Goal: Task Accomplishment & Management: Manage account settings

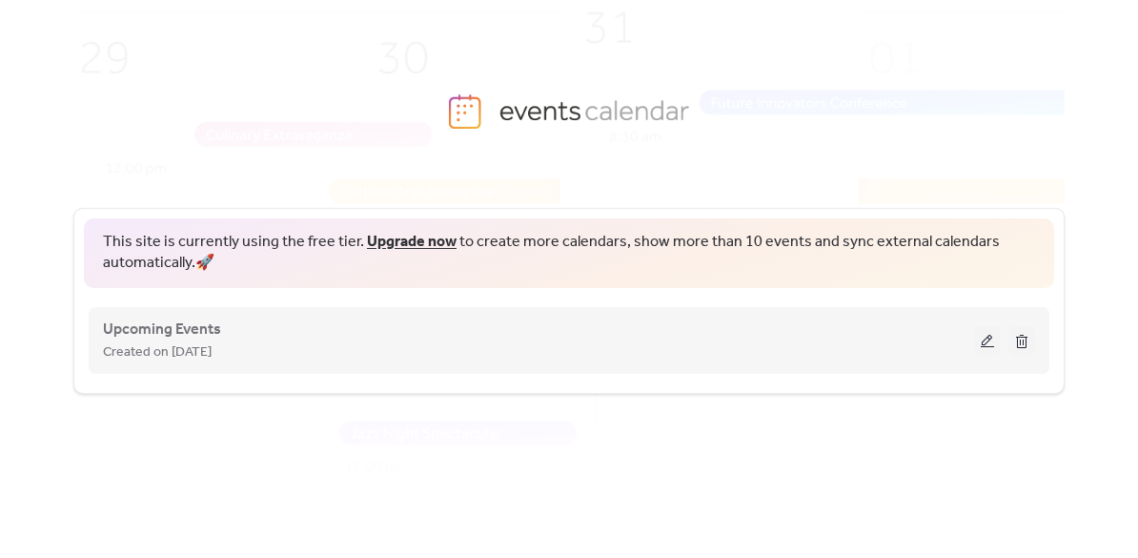
click at [719, 338] on div "Upcoming Events Created on [DATE]" at bounding box center [538, 340] width 871 height 46
click at [983, 348] on button at bounding box center [987, 340] width 27 height 29
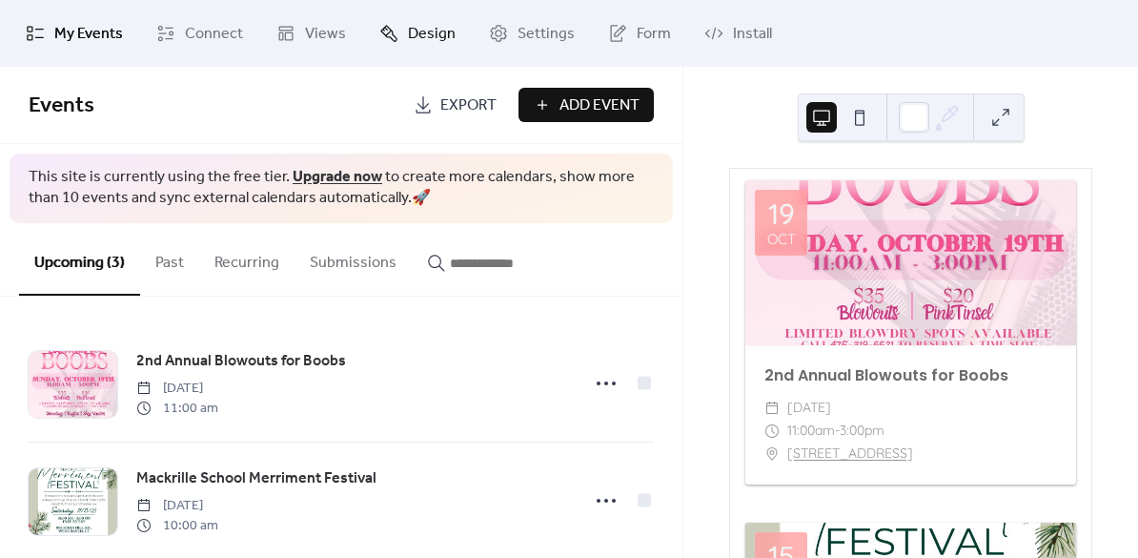
click at [409, 32] on span "Design" at bounding box center [432, 34] width 48 height 23
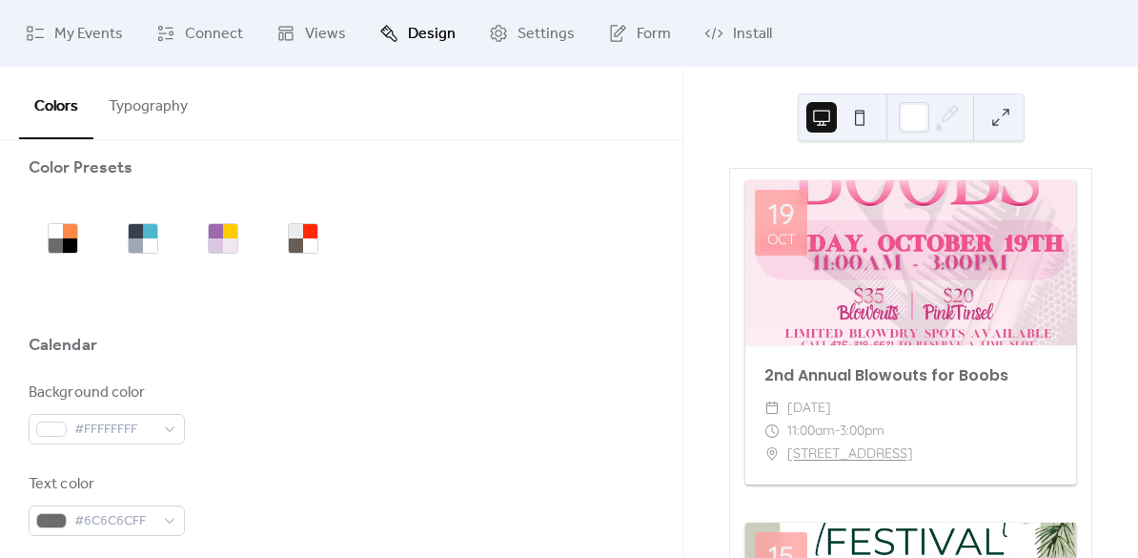
scroll to position [25, 0]
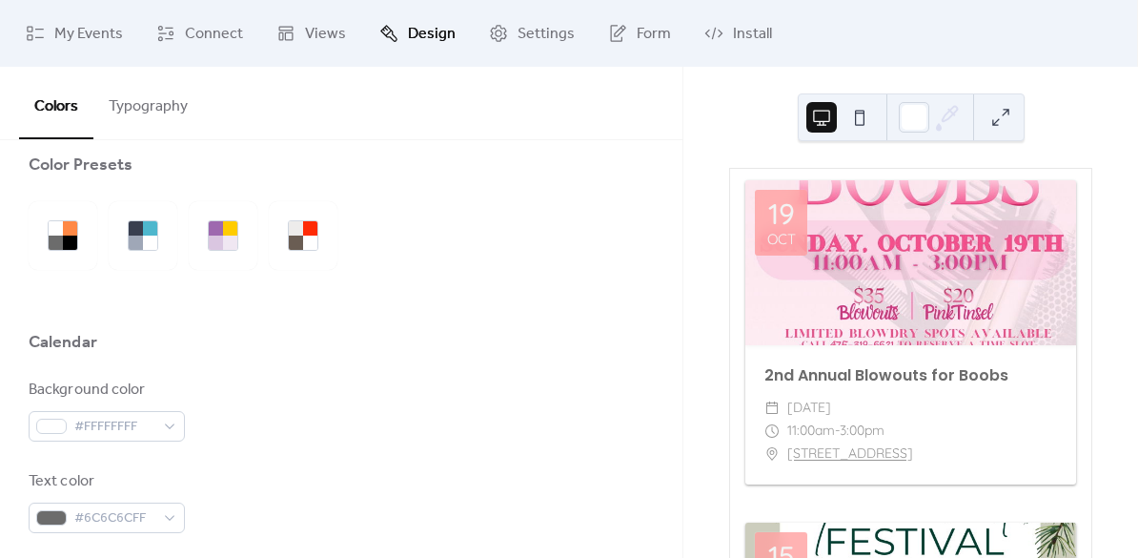
click at [159, 102] on button "Typography" at bounding box center [148, 102] width 110 height 71
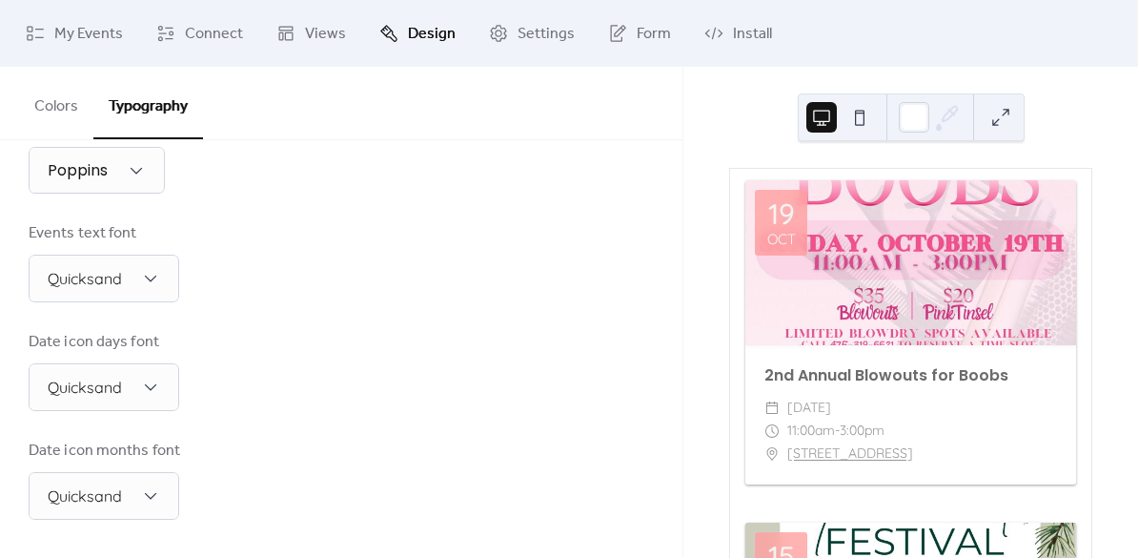
scroll to position [575, 0]
click at [313, 23] on span "Views" at bounding box center [325, 34] width 41 height 23
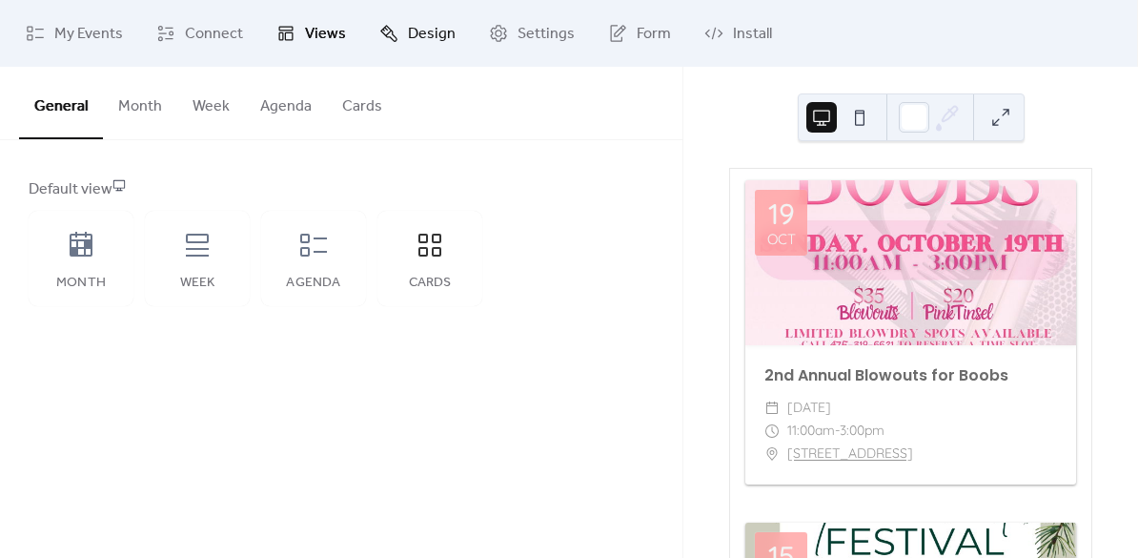
click at [396, 25] on link "Design" at bounding box center [417, 33] width 105 height 51
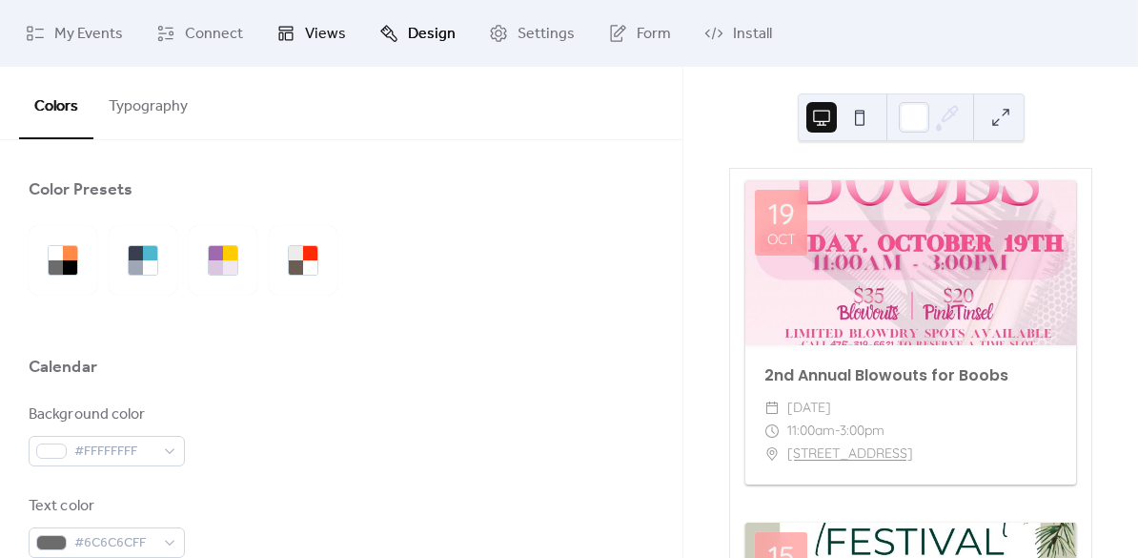
click at [286, 30] on icon at bounding box center [285, 33] width 19 height 19
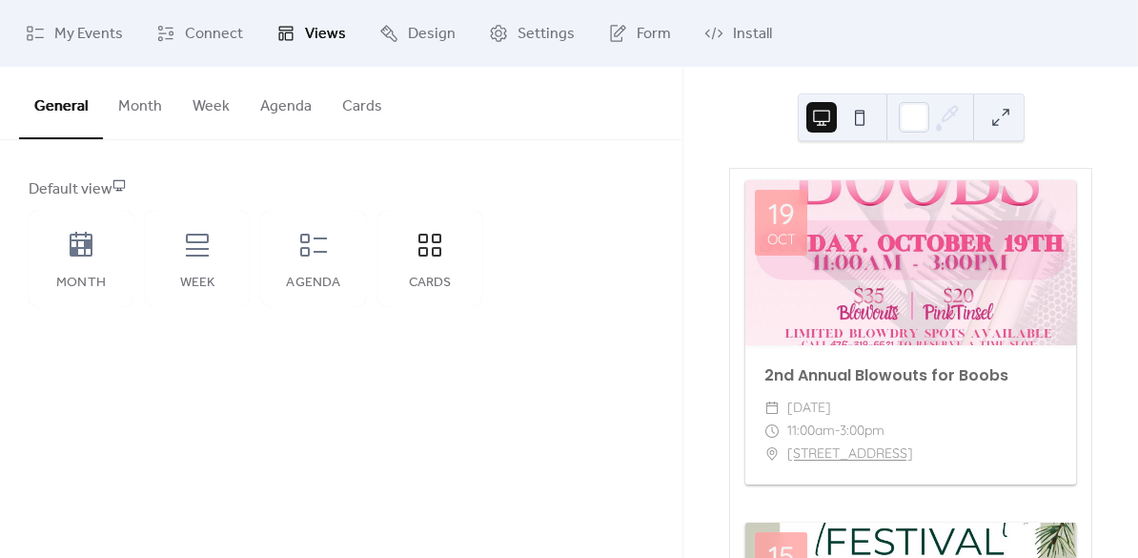
click at [286, 114] on button "Agenda" at bounding box center [286, 102] width 82 height 71
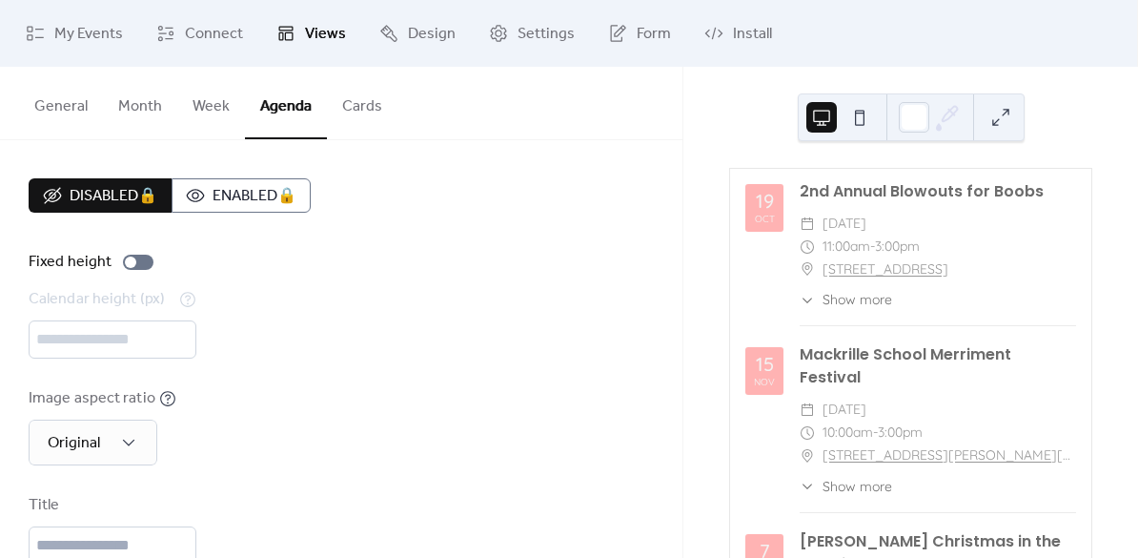
click at [346, 113] on button "Cards" at bounding box center [362, 102] width 71 height 71
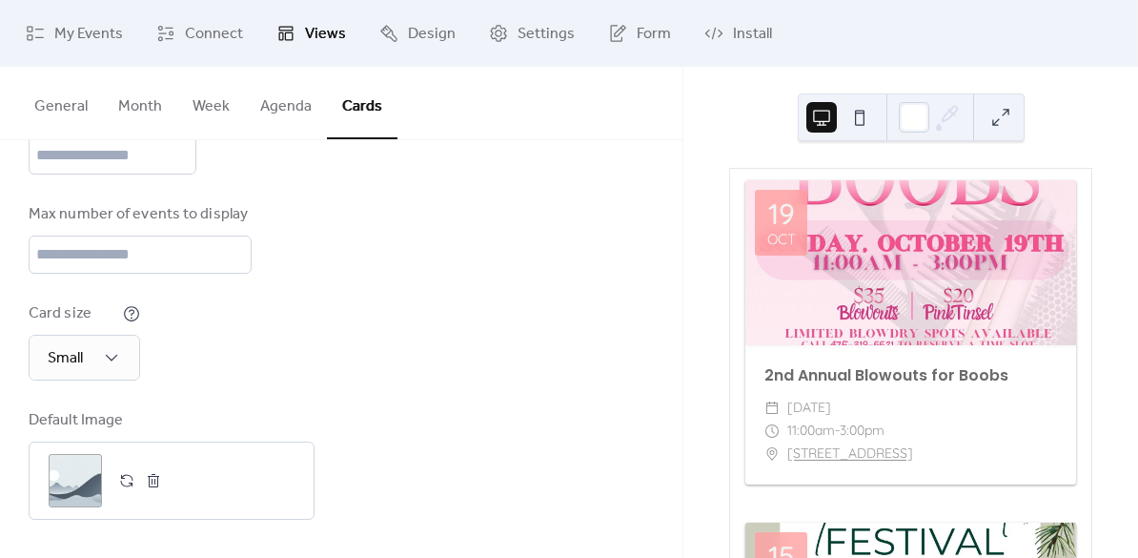
scroll to position [303, 0]
click at [101, 332] on div "Card size Small" at bounding box center [85, 341] width 112 height 78
click at [101, 339] on div "Small" at bounding box center [85, 358] width 112 height 46
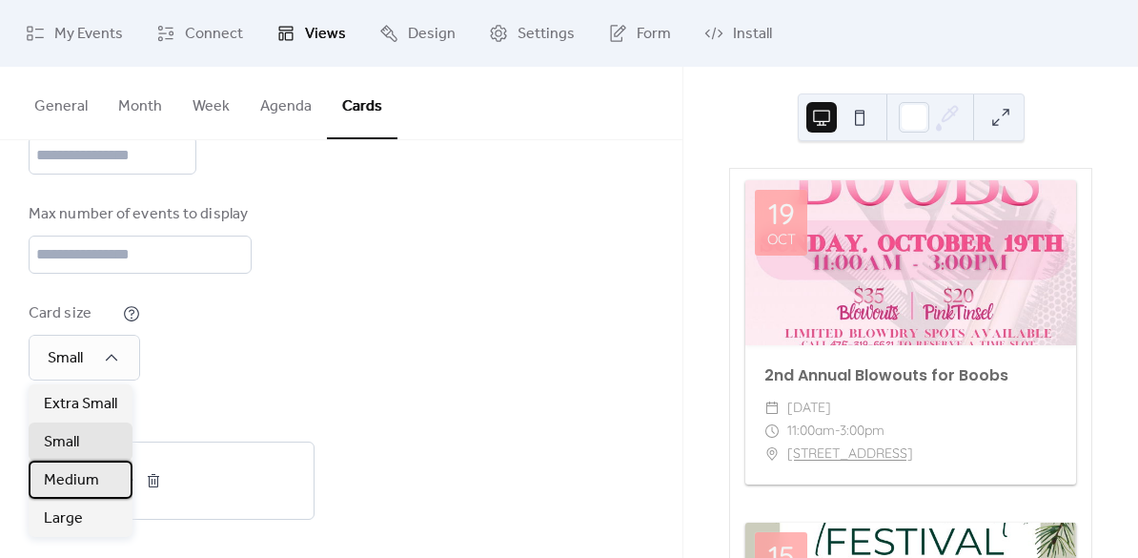
click at [72, 476] on span "Medium" at bounding box center [71, 480] width 55 height 23
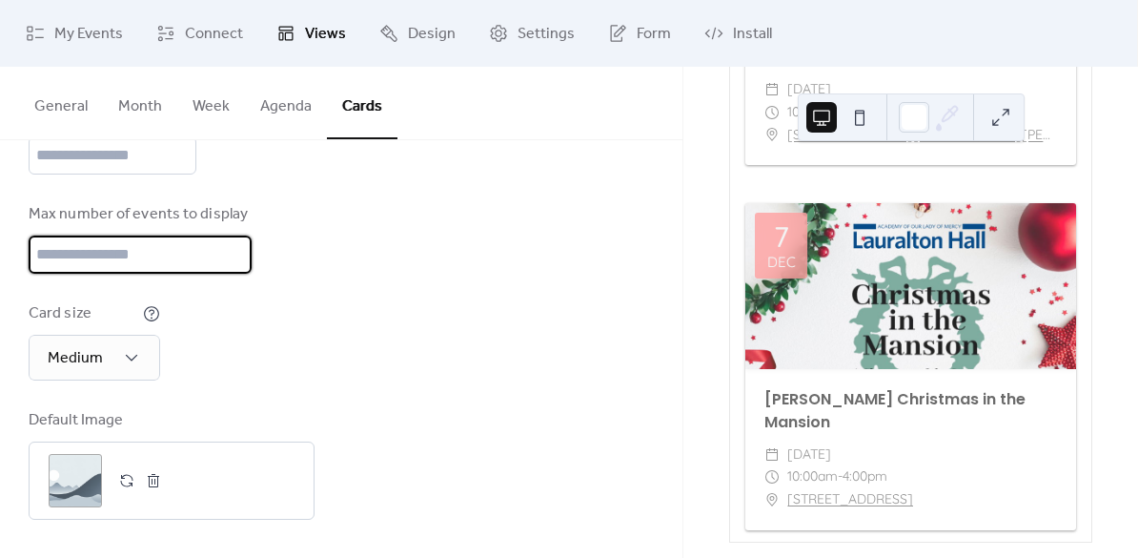
click at [222, 251] on input "**" at bounding box center [140, 254] width 223 height 38
type input "*"
click at [313, 251] on div "Max number of events to display *" at bounding box center [341, 238] width 625 height 71
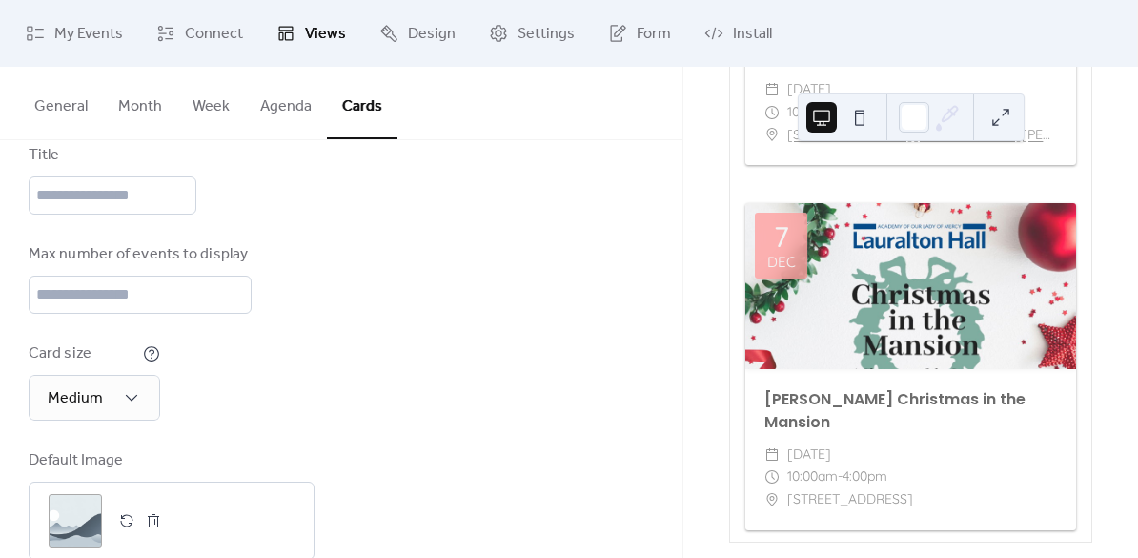
scroll to position [223, 0]
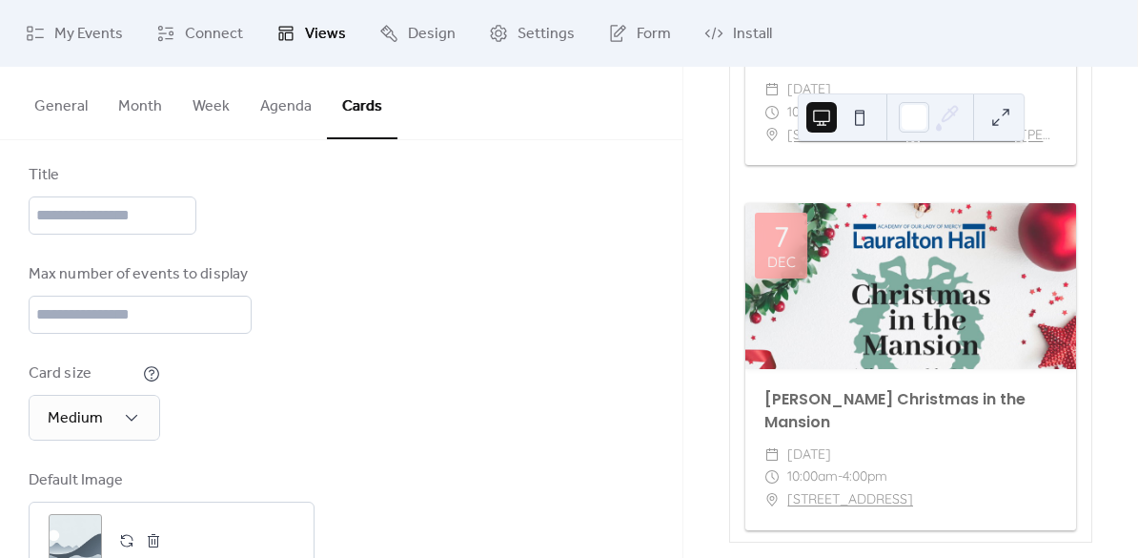
click at [59, 114] on button "General" at bounding box center [61, 102] width 84 height 71
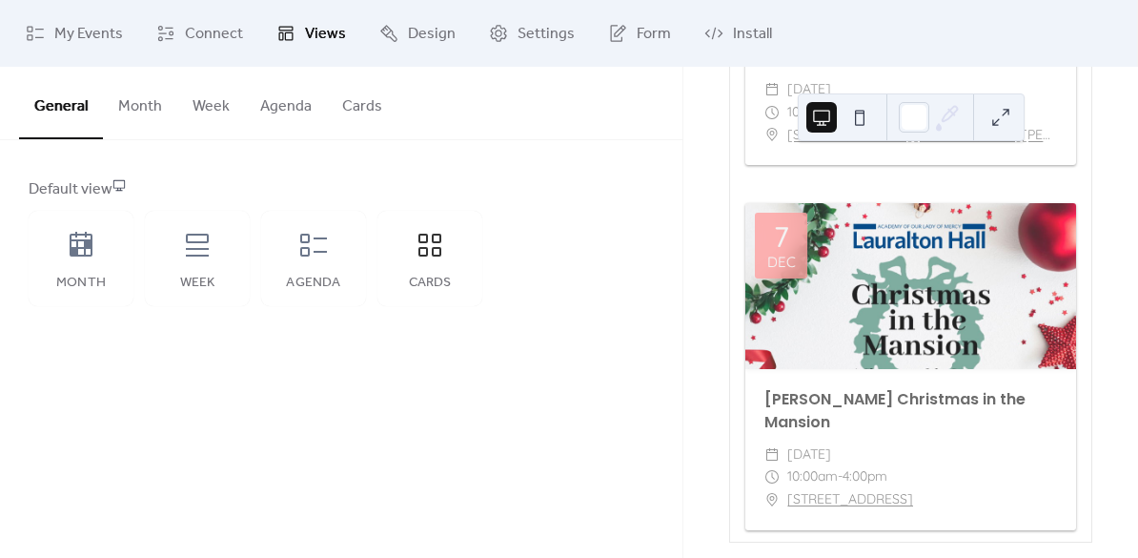
click at [119, 110] on button "Month" at bounding box center [140, 102] width 74 height 71
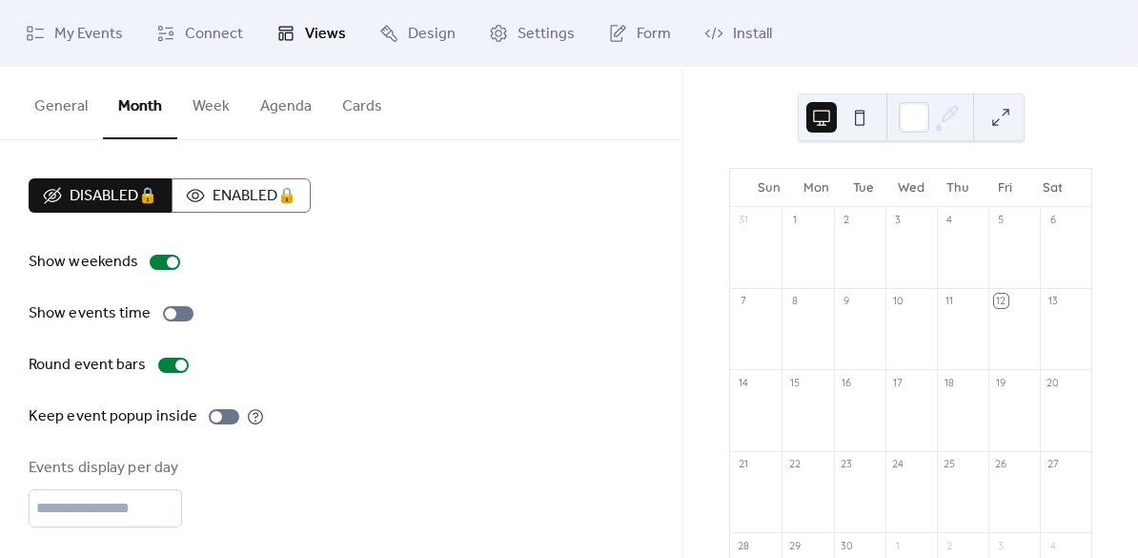
click at [184, 112] on button "Week" at bounding box center [211, 102] width 68 height 71
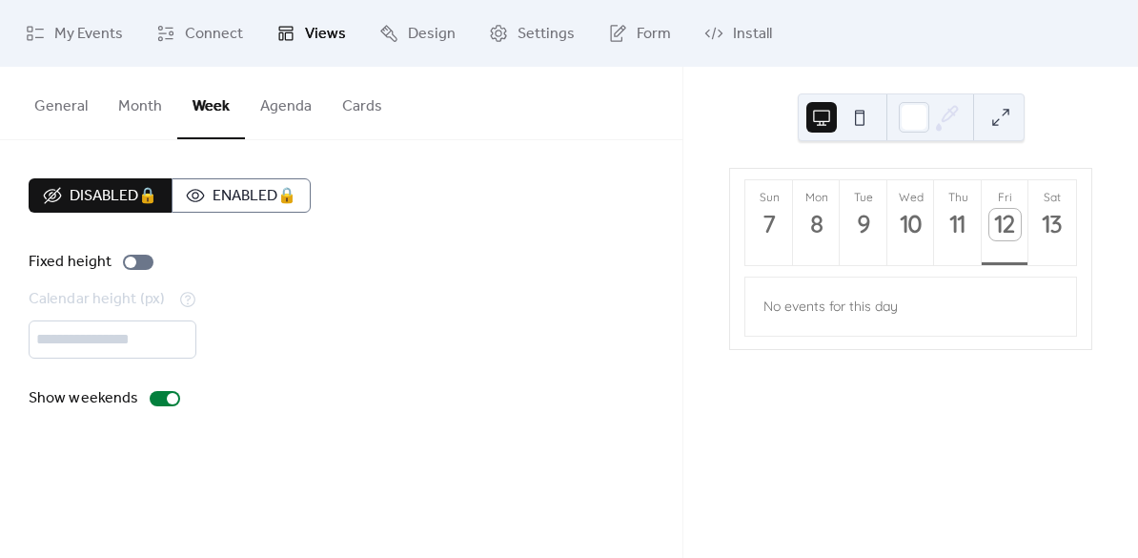
click at [92, 104] on button "General" at bounding box center [61, 102] width 84 height 71
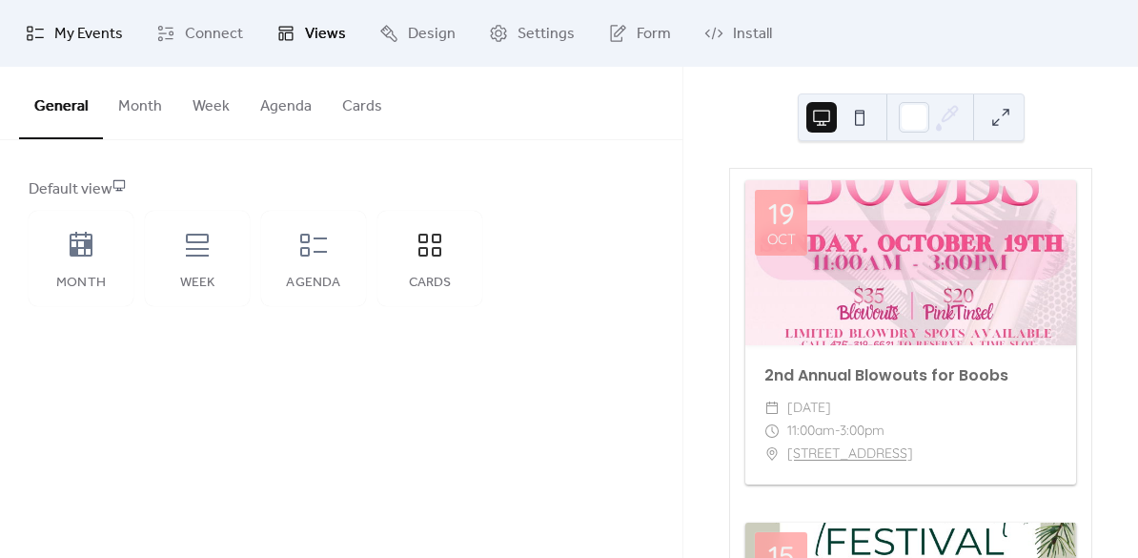
click at [82, 37] on span "My Events" at bounding box center [88, 34] width 69 height 23
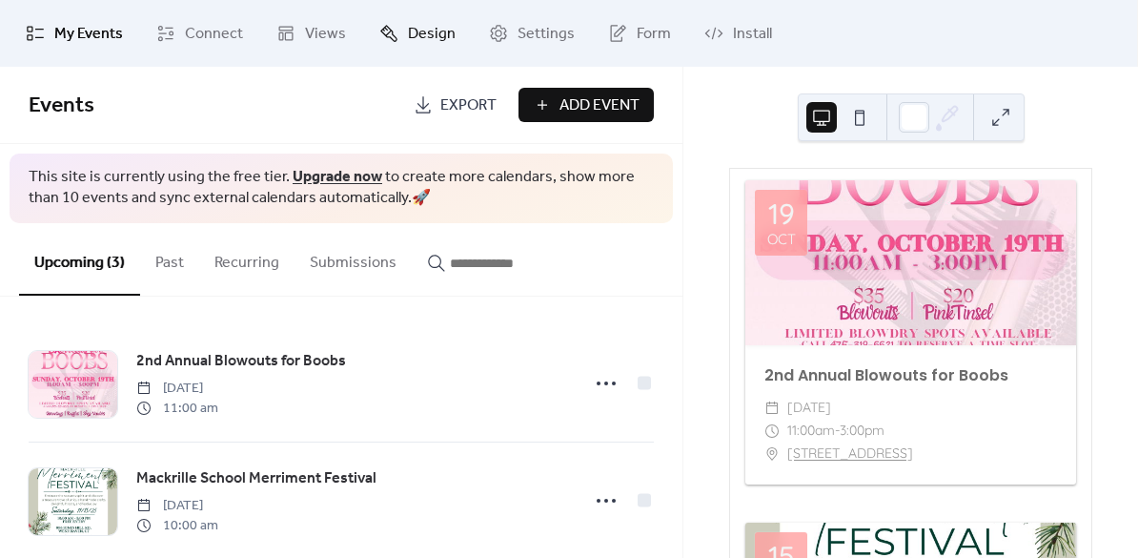
click at [401, 41] on link "Design" at bounding box center [417, 33] width 105 height 51
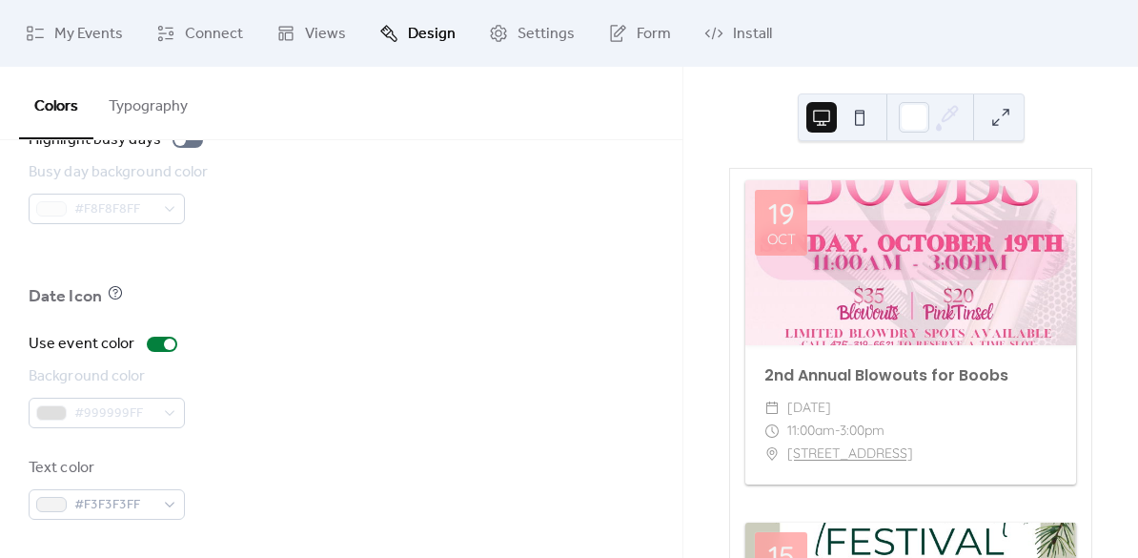
scroll to position [1430, 0]
click at [122, 118] on button "Typography" at bounding box center [148, 102] width 110 height 71
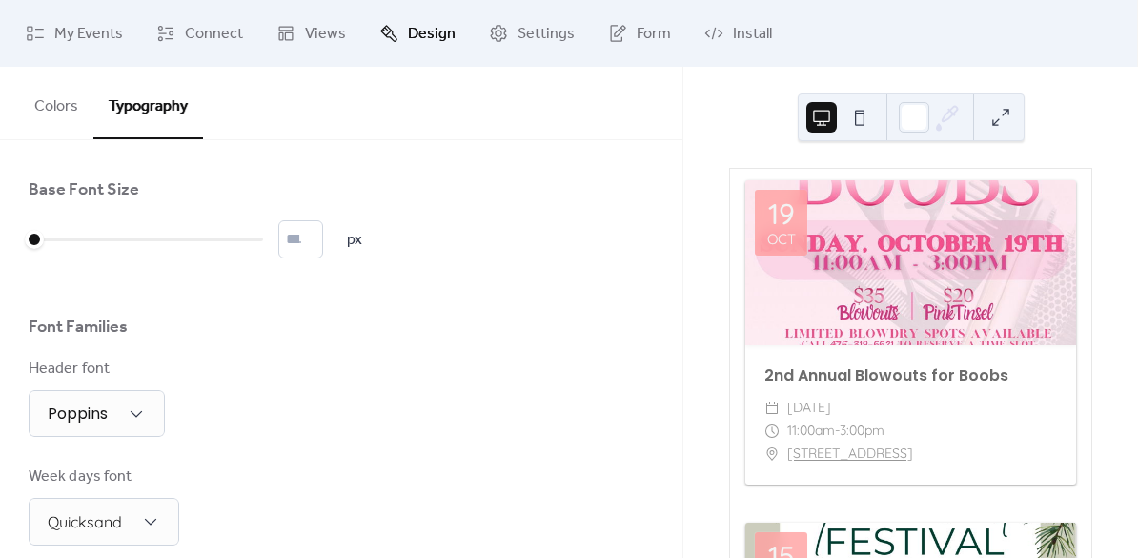
click at [59, 102] on button "Colors" at bounding box center [56, 102] width 74 height 71
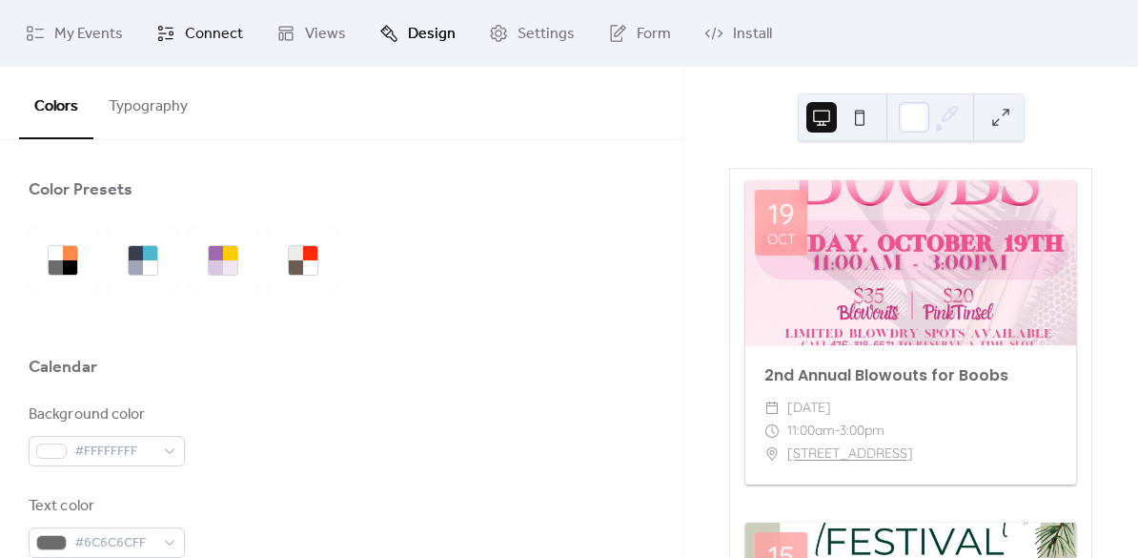
click at [210, 33] on span "Connect" at bounding box center [214, 34] width 58 height 23
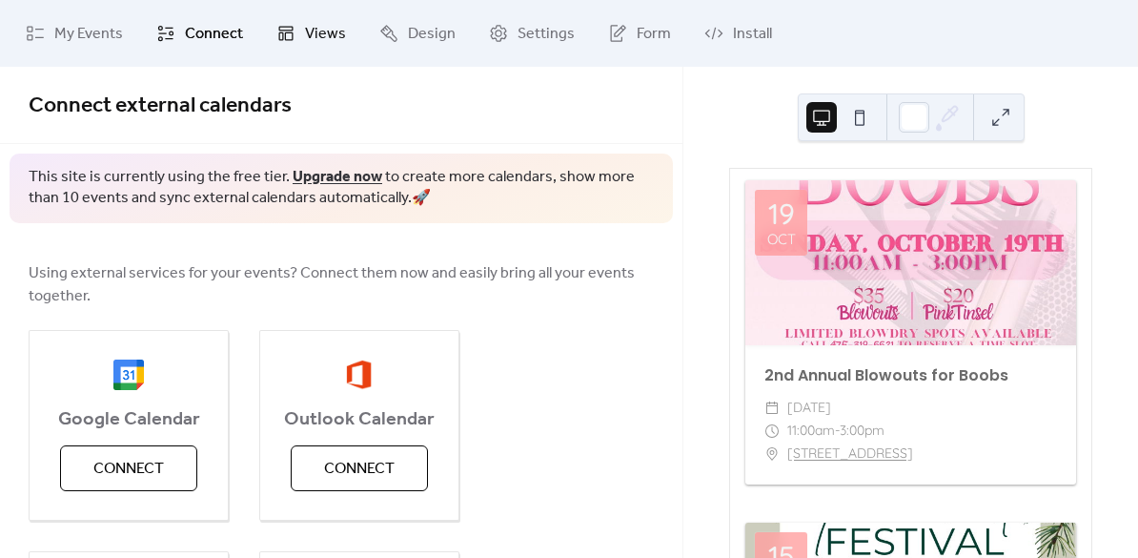
click at [296, 45] on link "Views" at bounding box center [311, 33] width 98 height 51
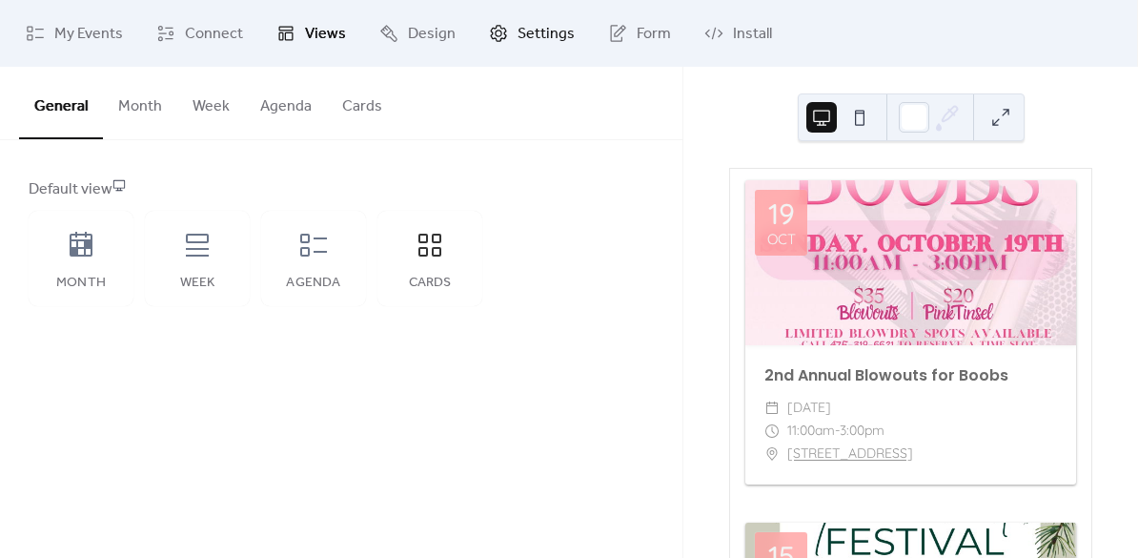
click at [509, 40] on link "Settings" at bounding box center [532, 33] width 114 height 51
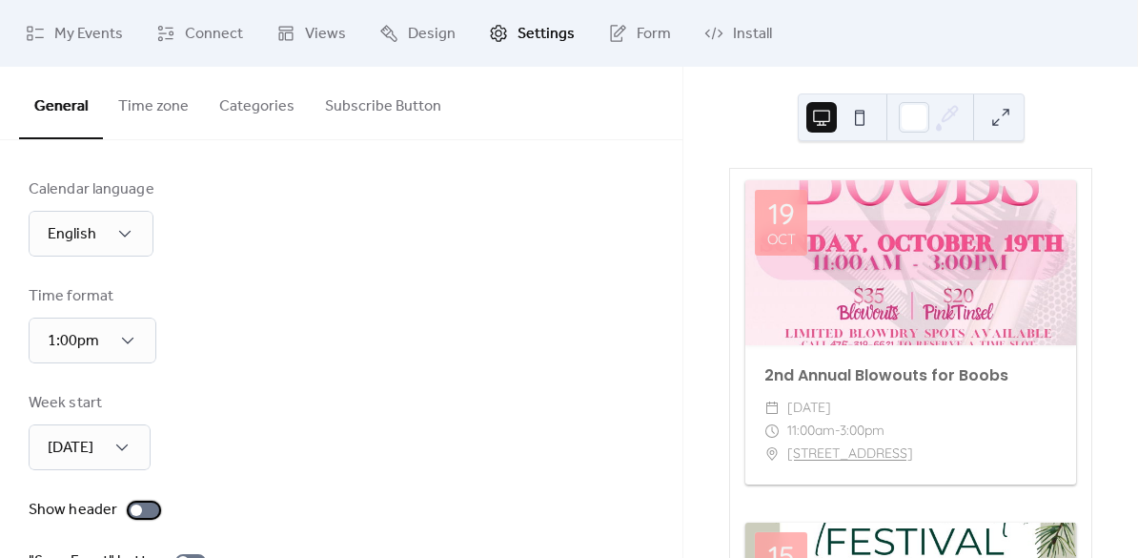
click at [142, 512] on div at bounding box center [144, 509] width 31 height 15
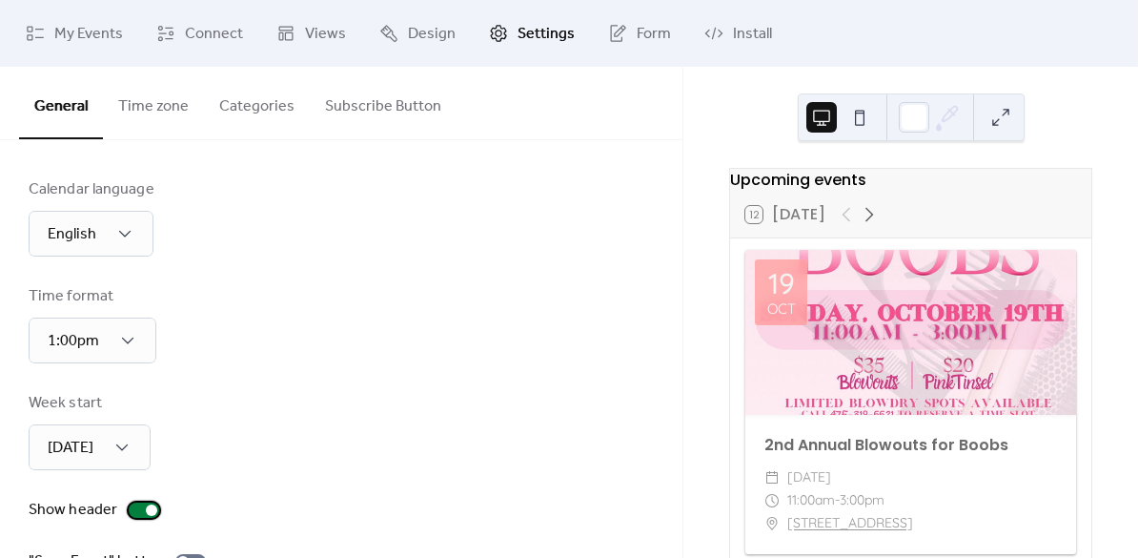
click at [141, 509] on div at bounding box center [144, 509] width 31 height 15
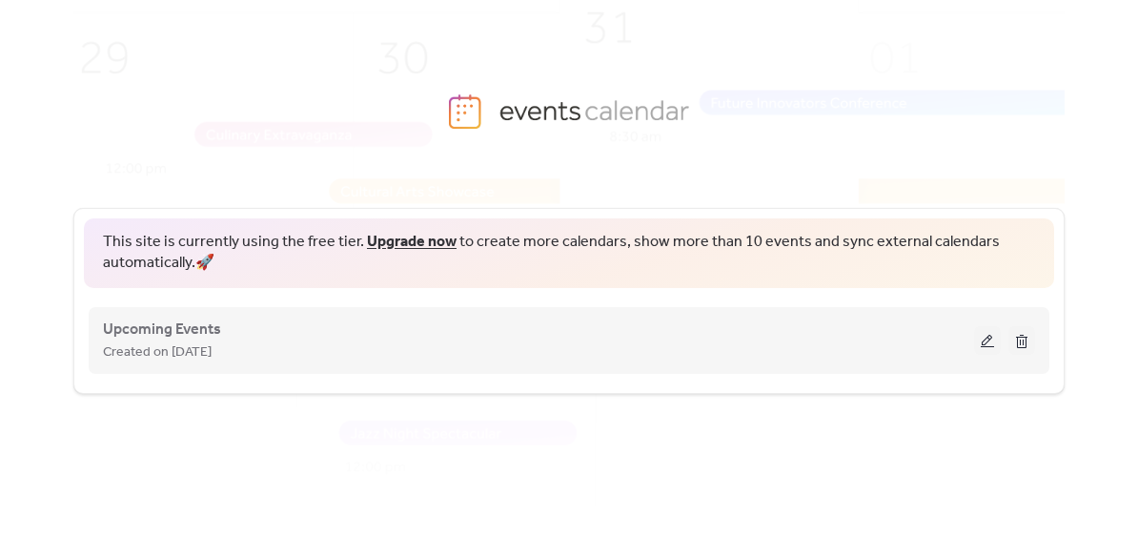
click at [336, 334] on div "Upcoming Events Created on [DATE]" at bounding box center [538, 340] width 871 height 46
click at [1013, 354] on div "Upcoming Events Created on [DATE]" at bounding box center [569, 340] width 932 height 76
click at [990, 343] on button at bounding box center [987, 340] width 27 height 29
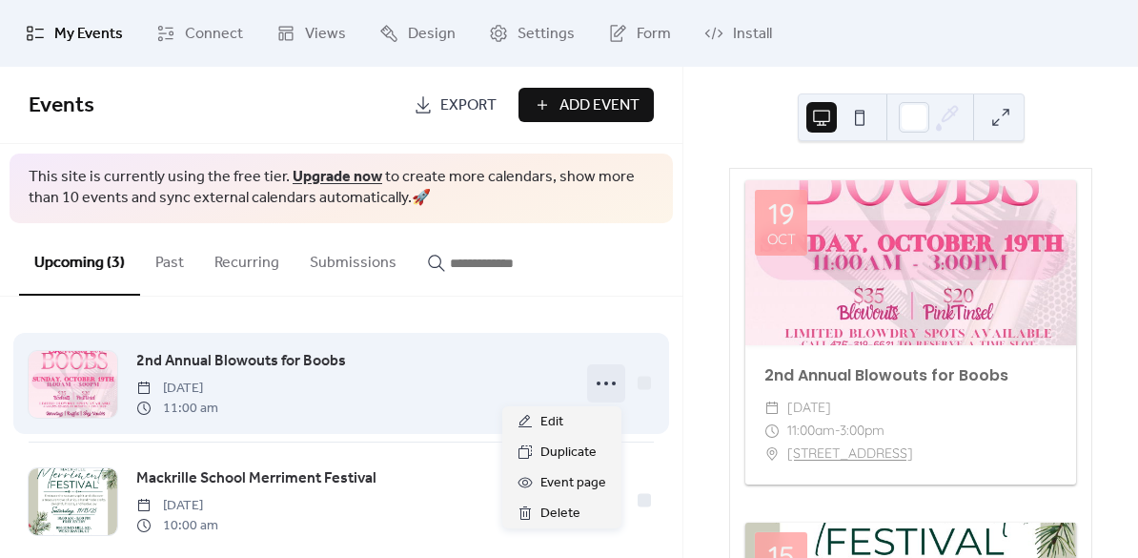
click at [595, 389] on icon at bounding box center [606, 383] width 31 height 31
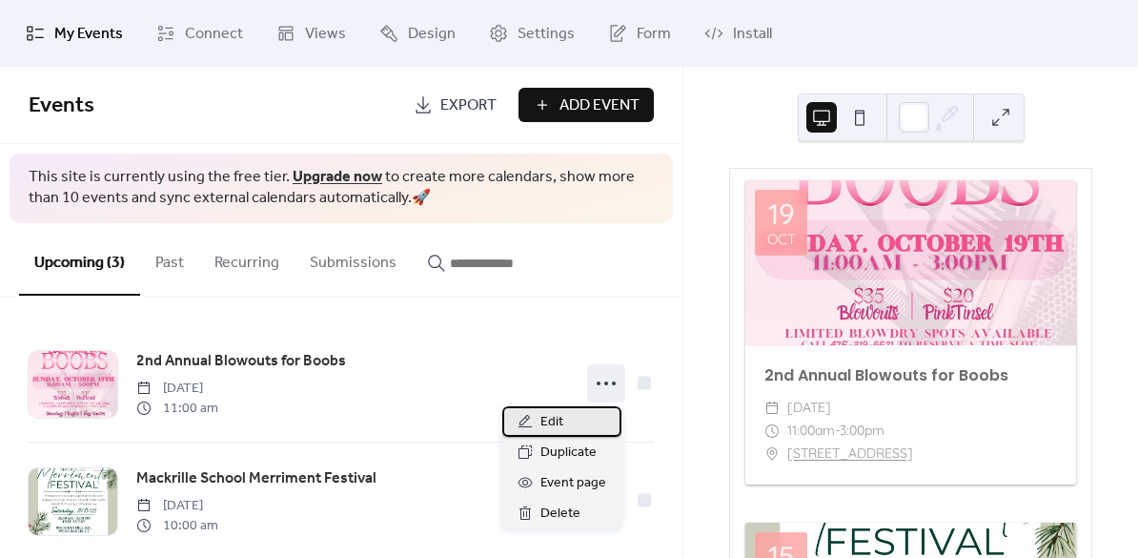
click at [582, 417] on div "Edit" at bounding box center [561, 421] width 119 height 31
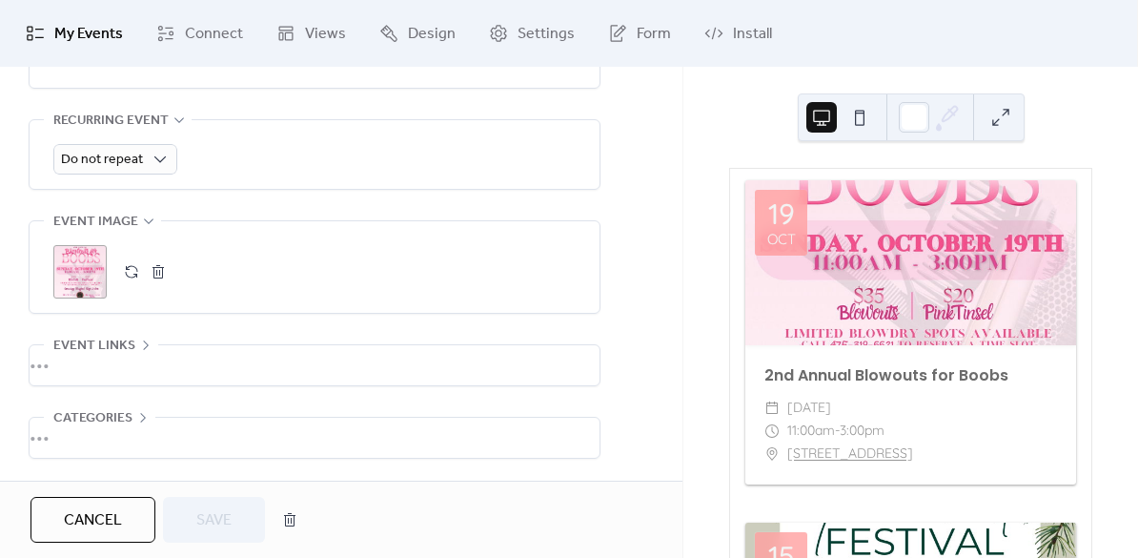
scroll to position [851, 0]
click at [86, 264] on div ";" at bounding box center [79, 269] width 53 height 53
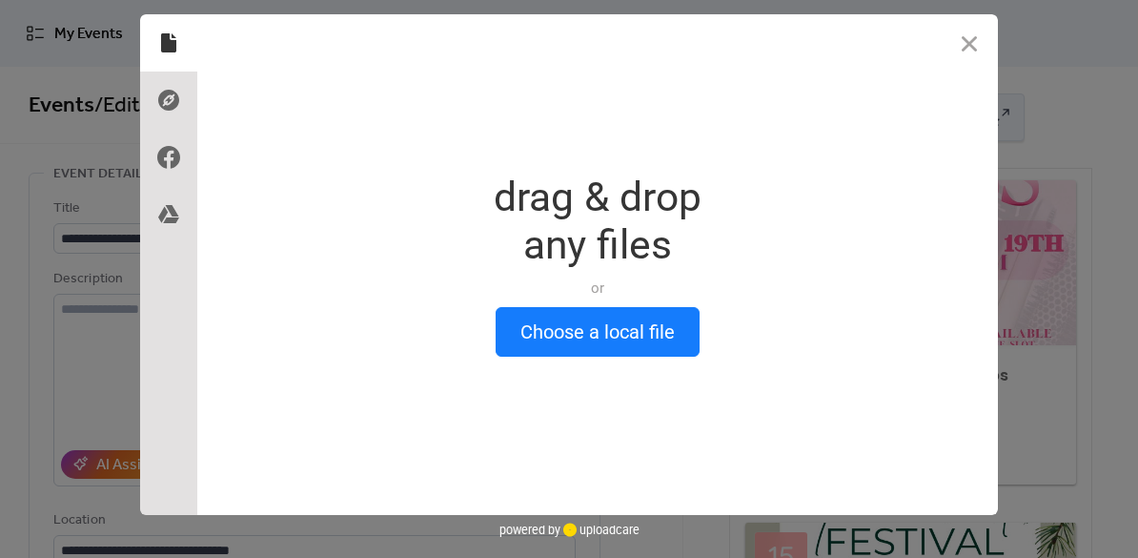
scroll to position [0, 0]
click at [177, 102] on use at bounding box center [168, 100] width 21 height 21
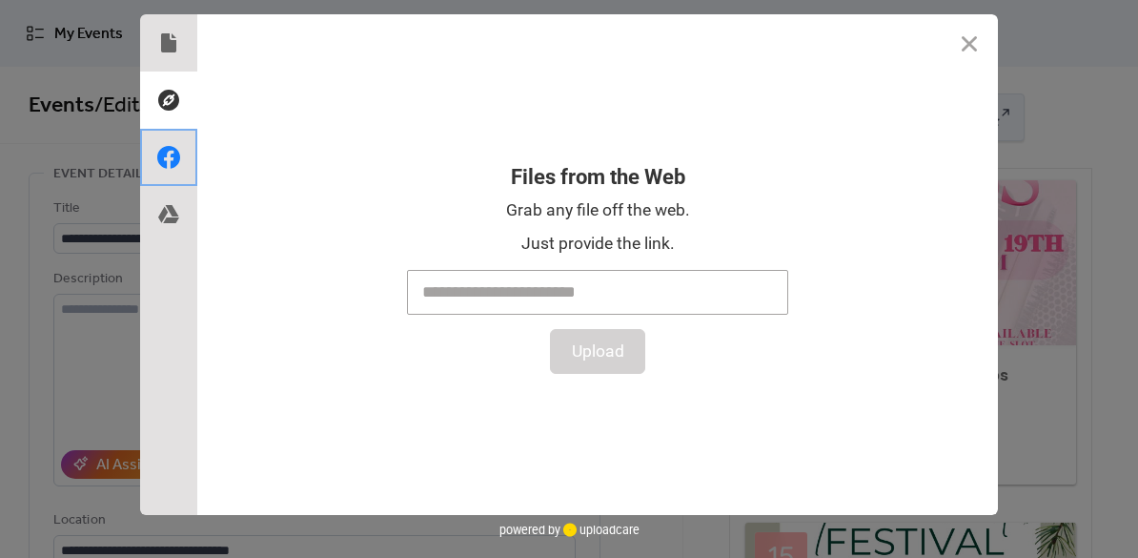
click at [172, 167] on use at bounding box center [168, 157] width 23 height 23
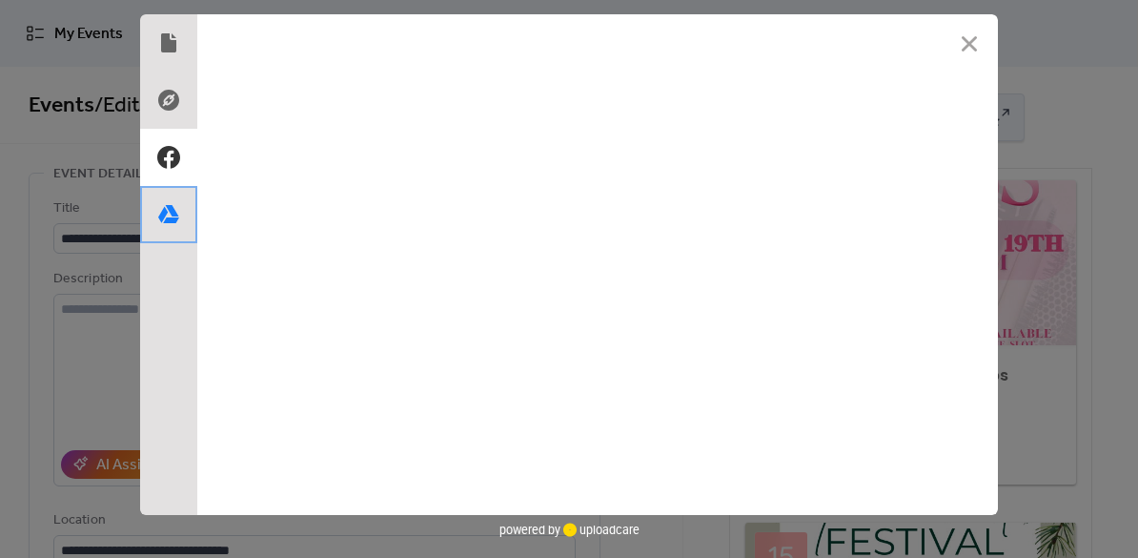
click at [173, 215] on use at bounding box center [168, 214] width 21 height 18
click at [173, 153] on icon at bounding box center [168, 157] width 31 height 31
click at [169, 43] on use at bounding box center [168, 42] width 15 height 19
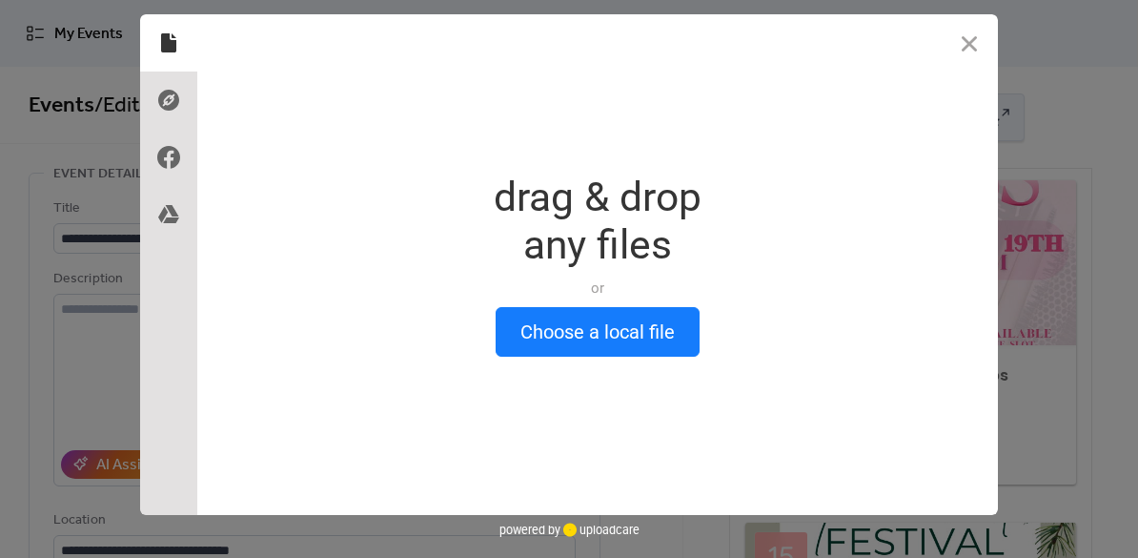
click at [137, 292] on div "Drop a file here drag & drop any files or Upload files from your computer Choos…" at bounding box center [569, 279] width 1138 height 558
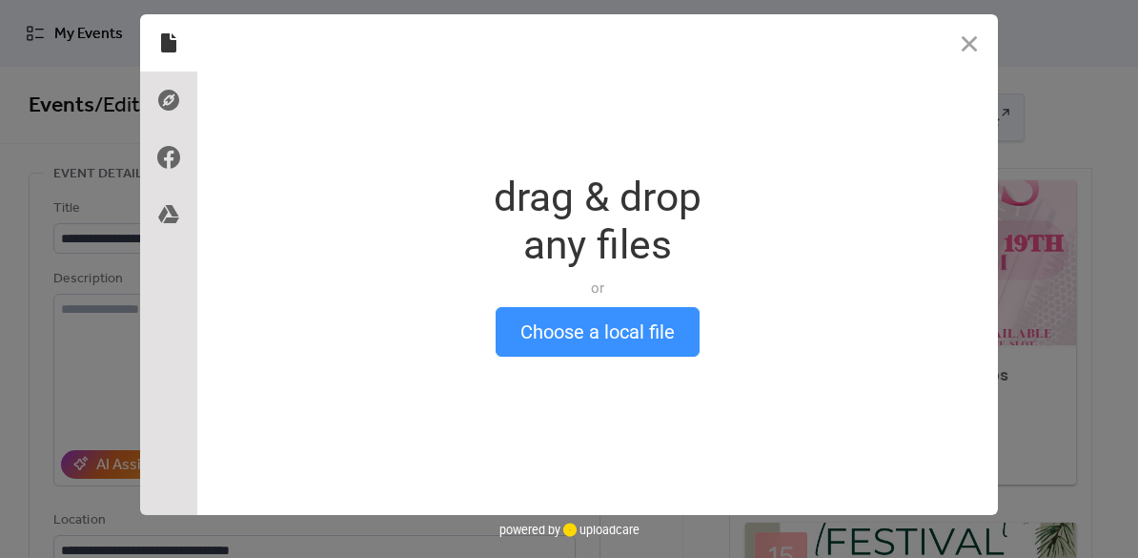
click at [588, 341] on button "Choose a local file" at bounding box center [598, 332] width 204 height 50
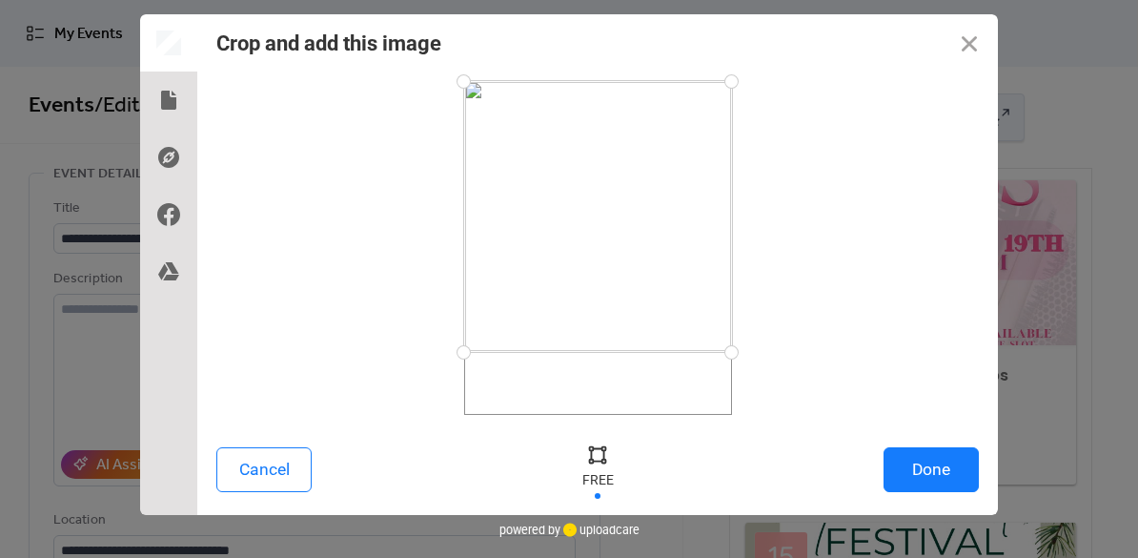
drag, startPoint x: 730, startPoint y: 412, endPoint x: 739, endPoint y: 351, distance: 61.6
click at [739, 351] on div at bounding box center [731, 352] width 33 height 33
click at [934, 479] on button "Done" at bounding box center [931, 469] width 95 height 45
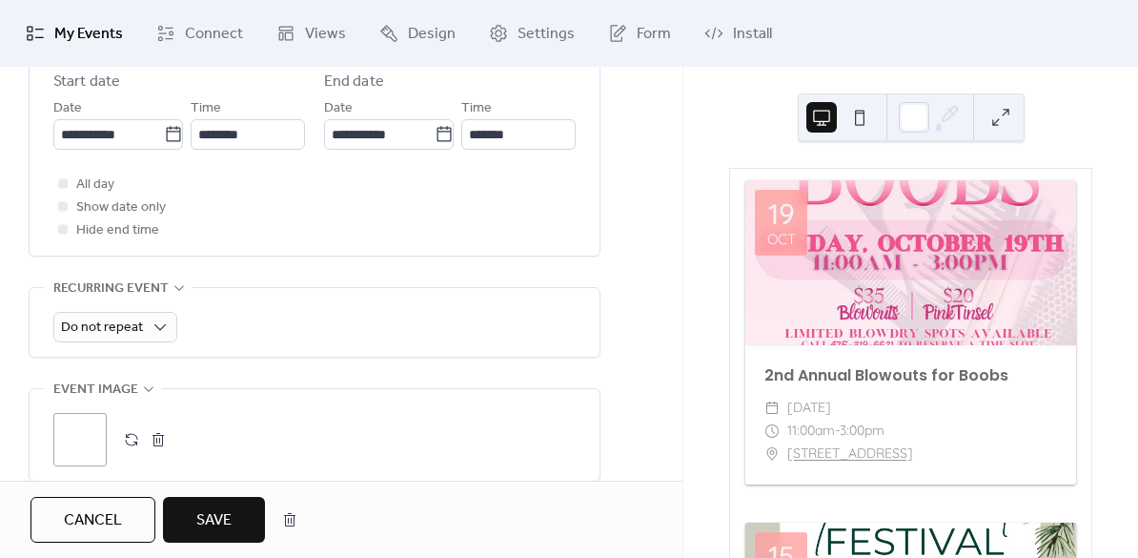
click at [295, 329] on div "Do not repeat" at bounding box center [314, 327] width 522 height 31
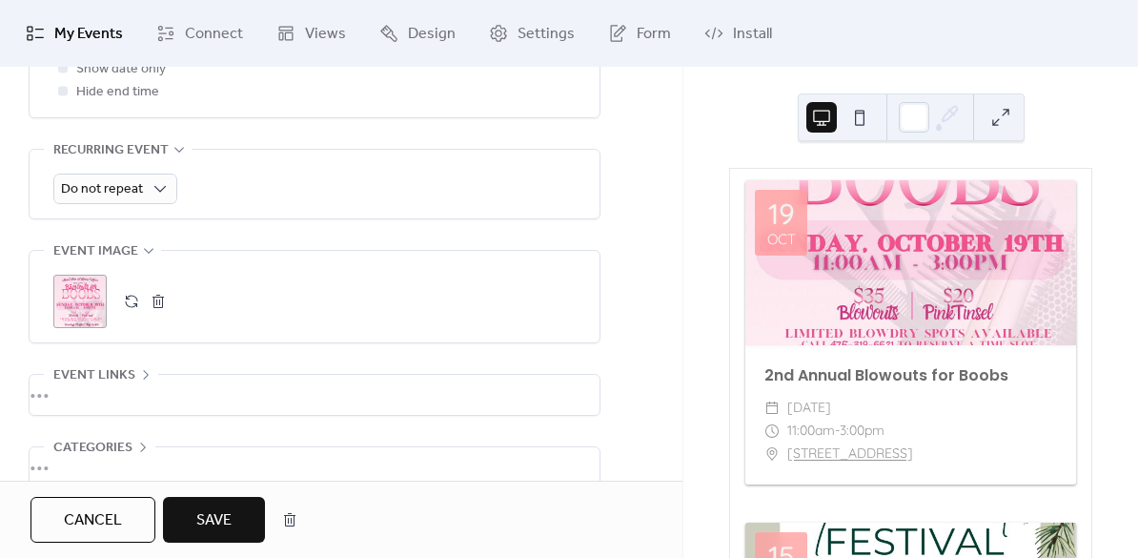
scroll to position [823, 0]
click at [194, 516] on button "Save" at bounding box center [214, 520] width 102 height 46
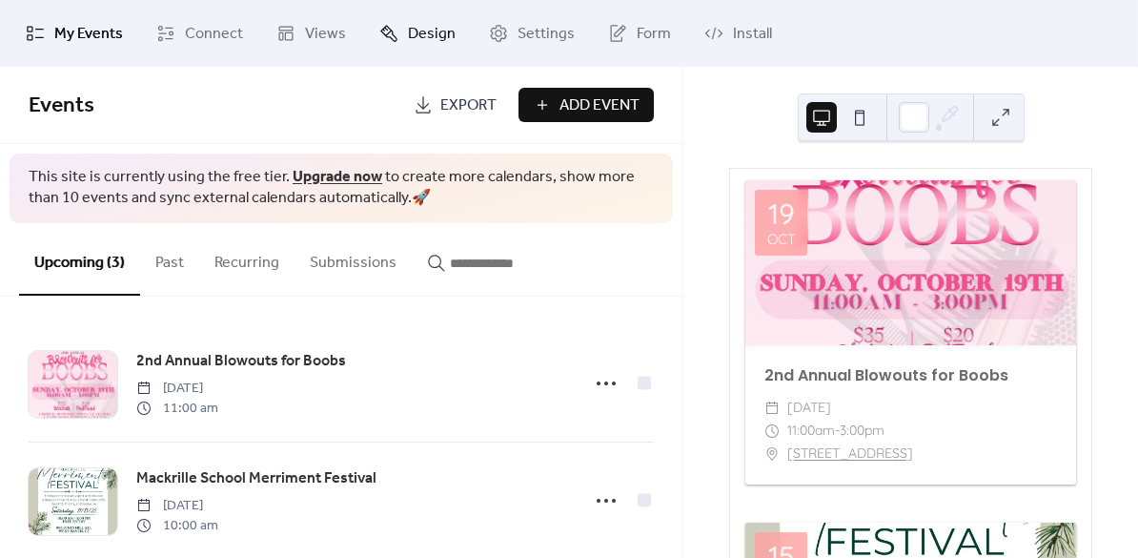
click at [408, 46] on span "Design" at bounding box center [432, 34] width 48 height 23
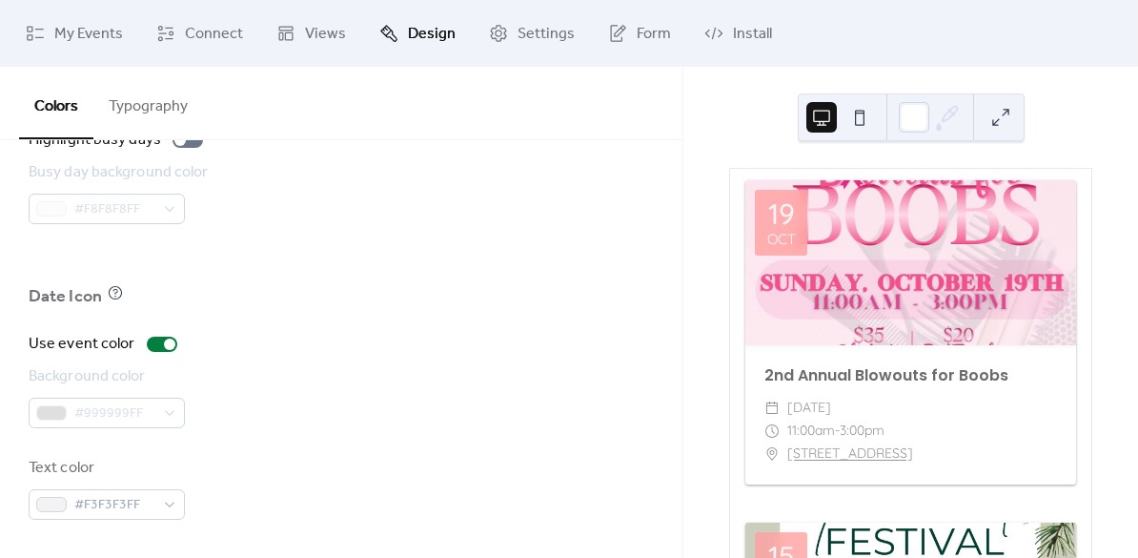
scroll to position [1430, 0]
click at [466, 27] on ul "My Events Connect Views Design Settings Form Install" at bounding box center [568, 33] width 1114 height 51
click at [489, 31] on icon at bounding box center [498, 33] width 19 height 19
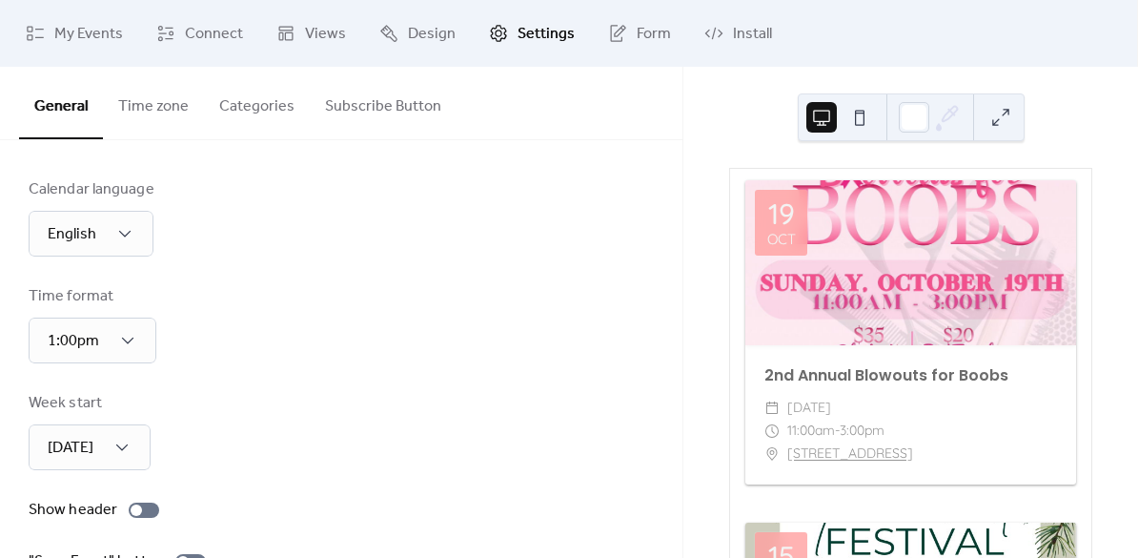
click at [263, 101] on button "Categories" at bounding box center [257, 102] width 106 height 71
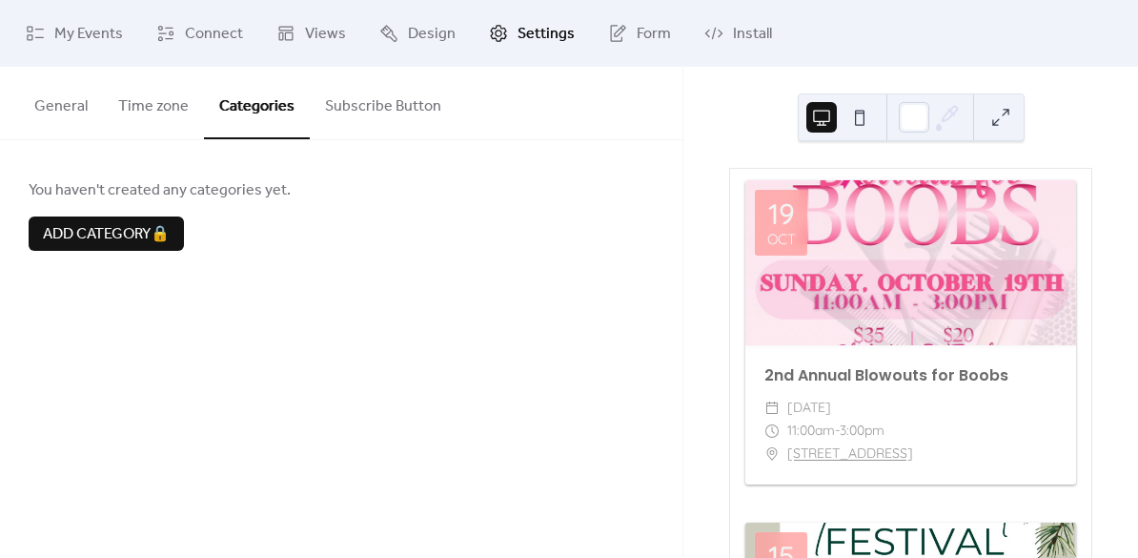
click at [377, 108] on button "Subscribe Button" at bounding box center [383, 102] width 147 height 71
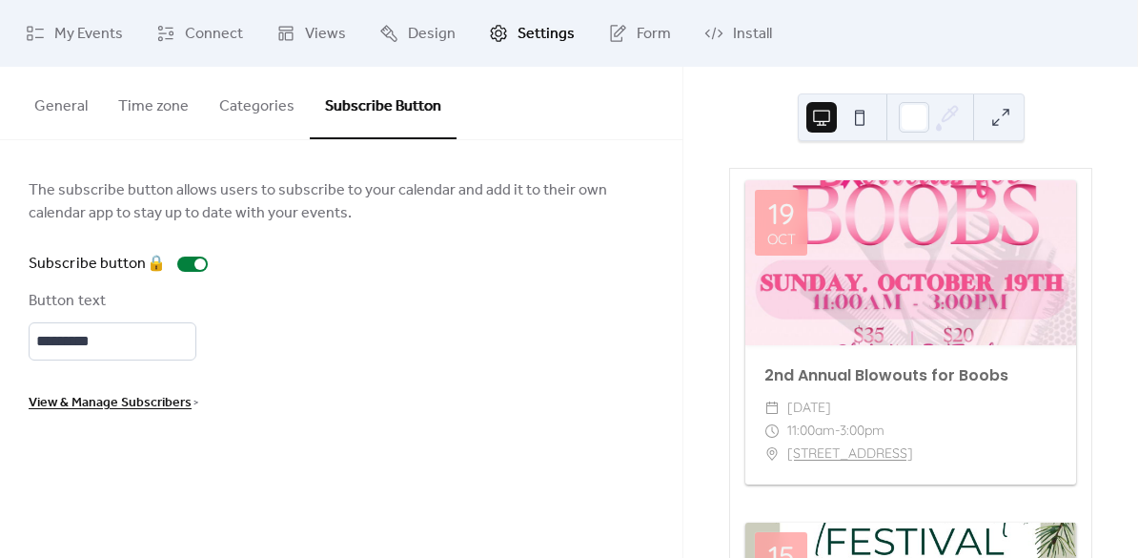
click at [176, 104] on button "Time zone" at bounding box center [153, 102] width 101 height 71
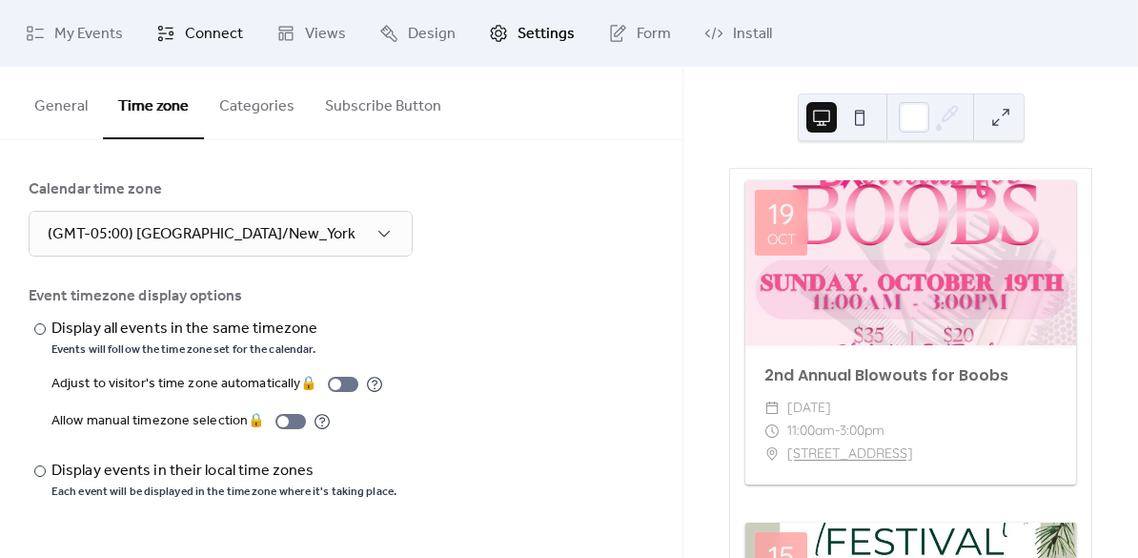
click at [175, 37] on link "Connect" at bounding box center [199, 33] width 115 height 51
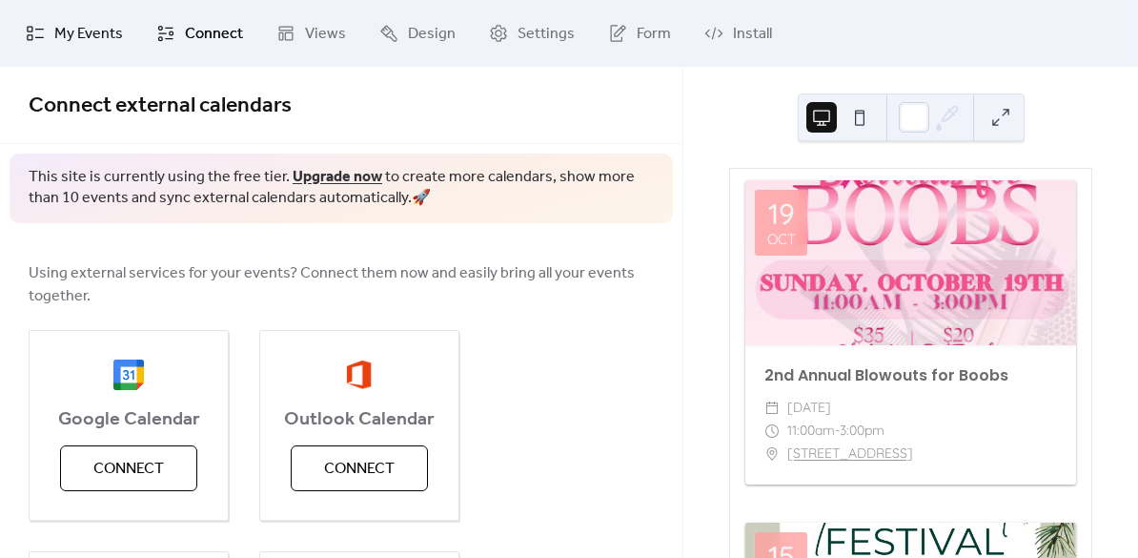
click at [92, 33] on span "My Events" at bounding box center [88, 34] width 69 height 23
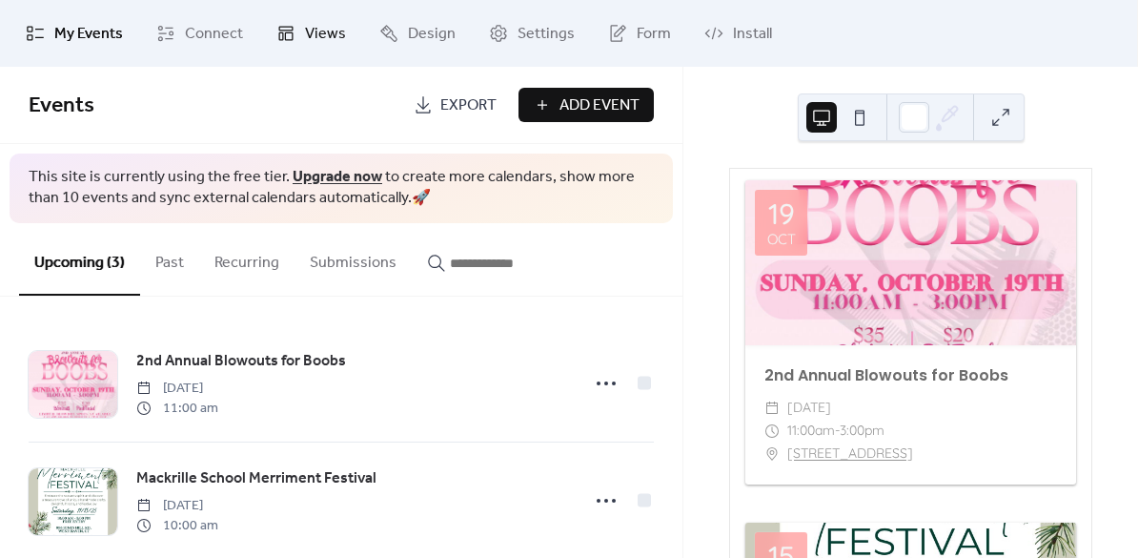
click at [284, 24] on link "Views" at bounding box center [311, 33] width 98 height 51
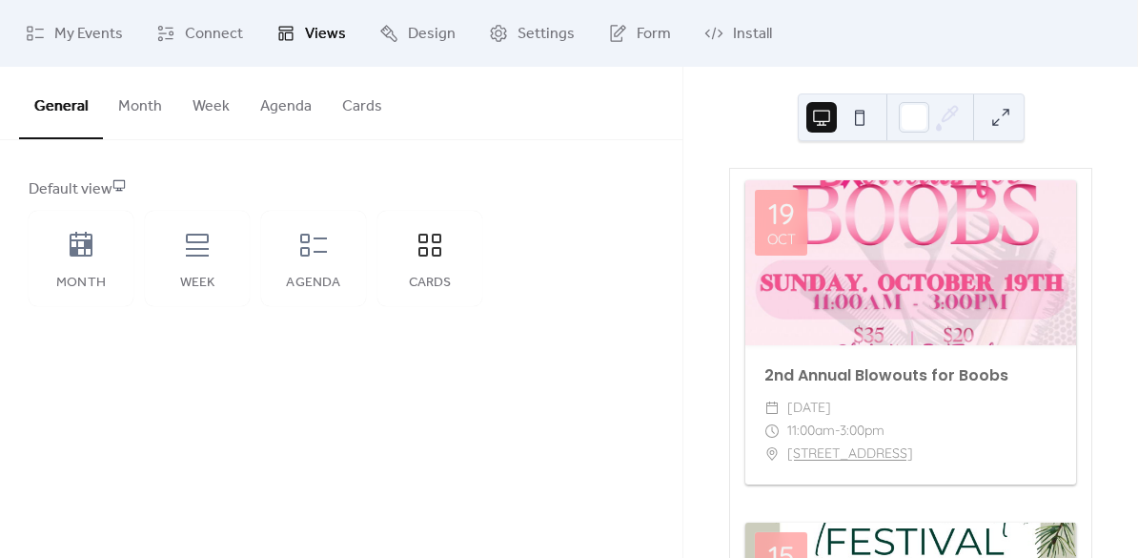
click at [336, 116] on button "Cards" at bounding box center [362, 102] width 71 height 71
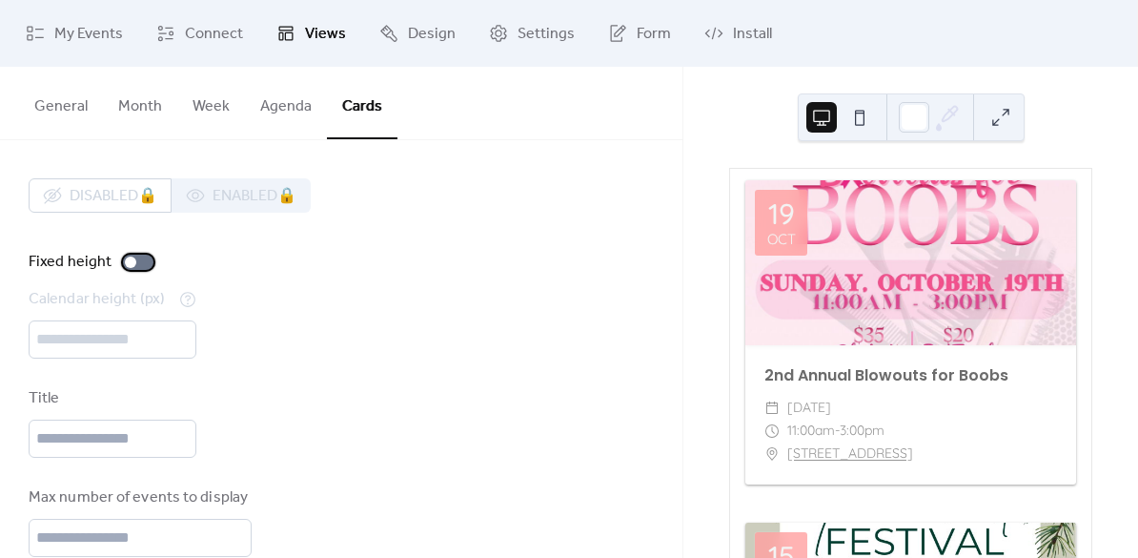
click at [139, 266] on div at bounding box center [138, 262] width 31 height 15
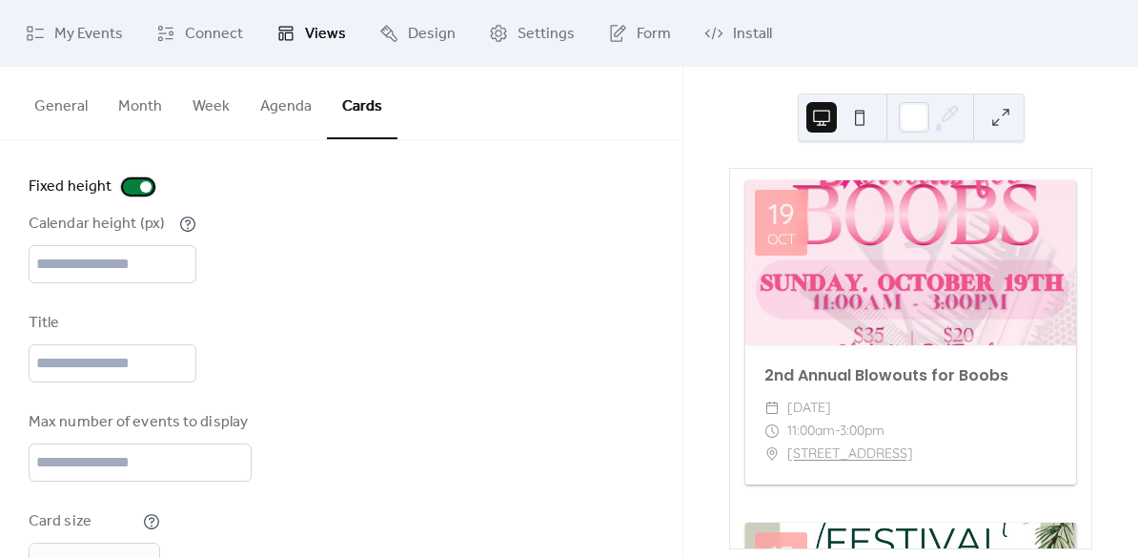
scroll to position [110, 0]
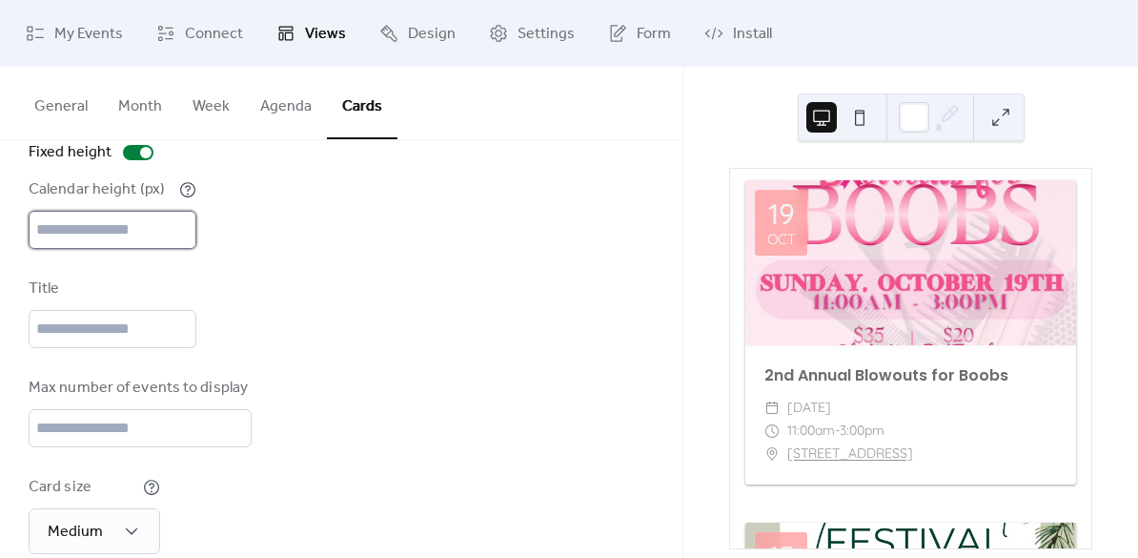
click at [129, 227] on input "***" at bounding box center [113, 230] width 168 height 38
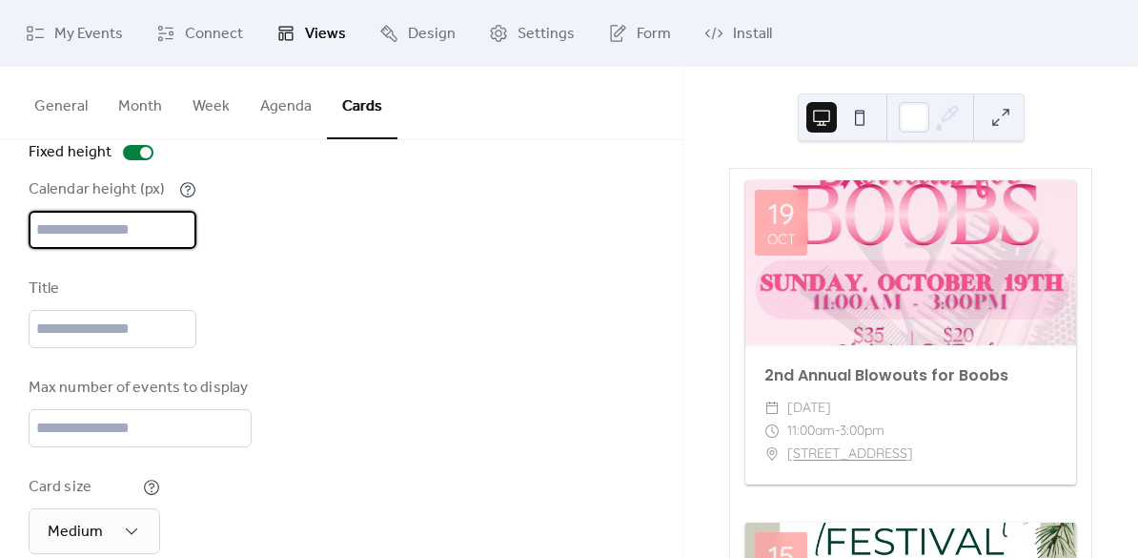
click at [367, 246] on div "Calendar height (px) ***" at bounding box center [341, 213] width 625 height 71
click at [96, 227] on input "***" at bounding box center [113, 230] width 168 height 38
type input "***"
click at [240, 277] on div "Disabled 🔒 Enabled 🔒 Fixed height Calendar height (px) *** Title Max number of …" at bounding box center [341, 381] width 625 height 624
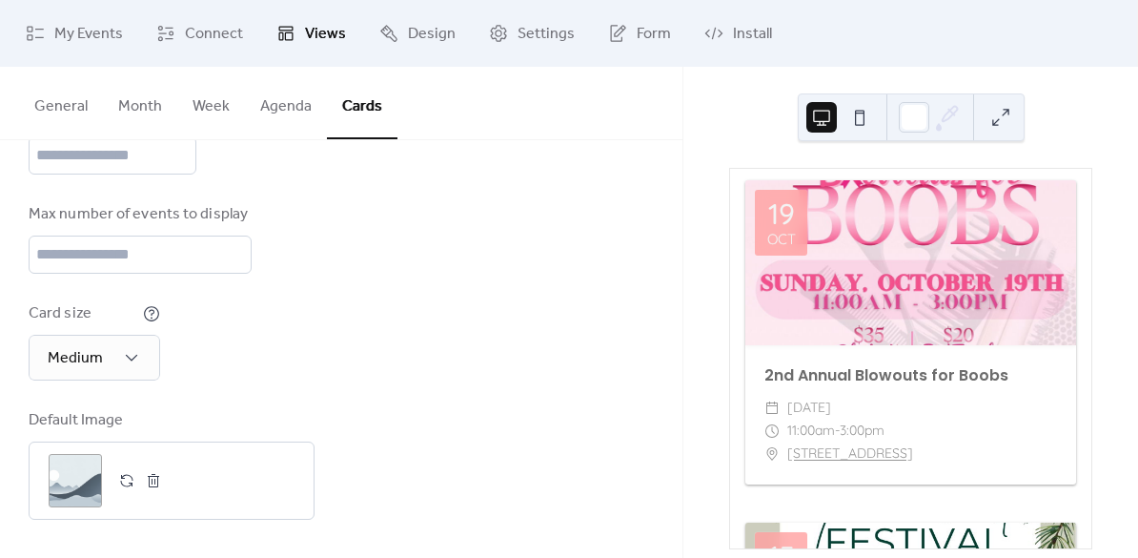
scroll to position [303, 0]
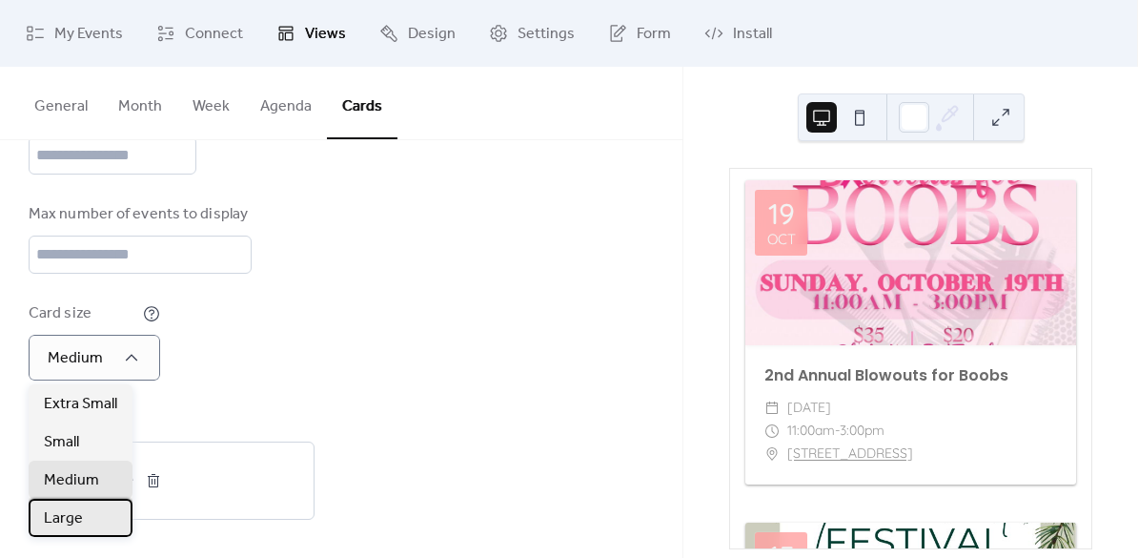
click at [64, 504] on div "Large" at bounding box center [81, 518] width 104 height 38
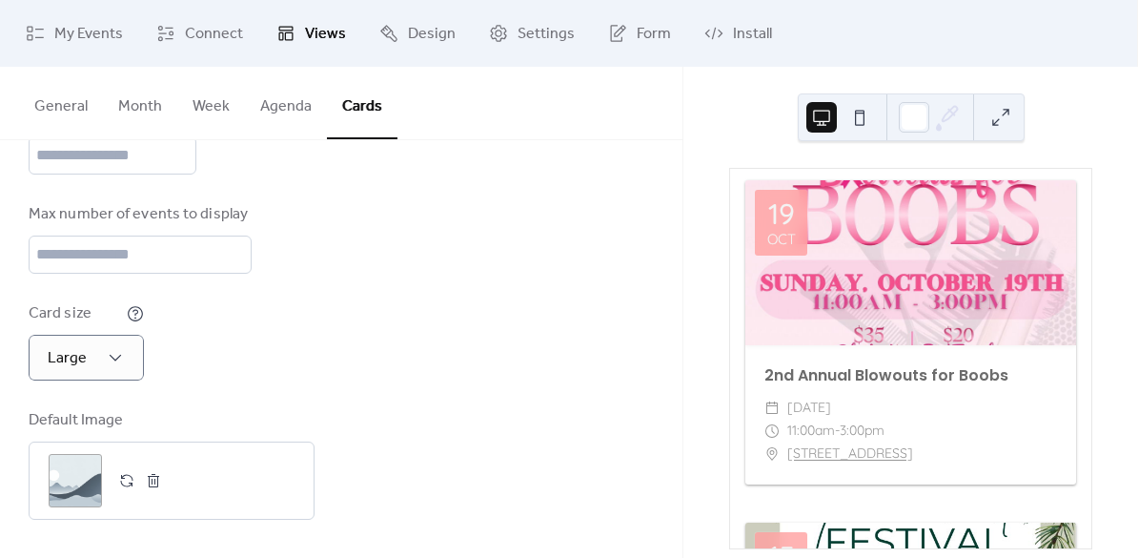
click at [858, 113] on button at bounding box center [860, 117] width 31 height 31
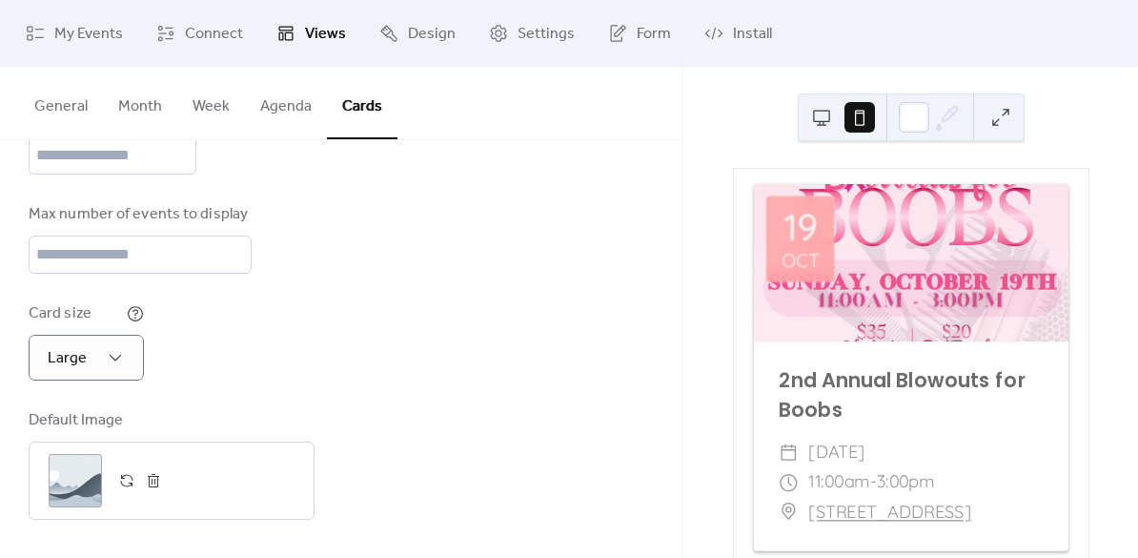
click at [811, 110] on button at bounding box center [821, 117] width 31 height 31
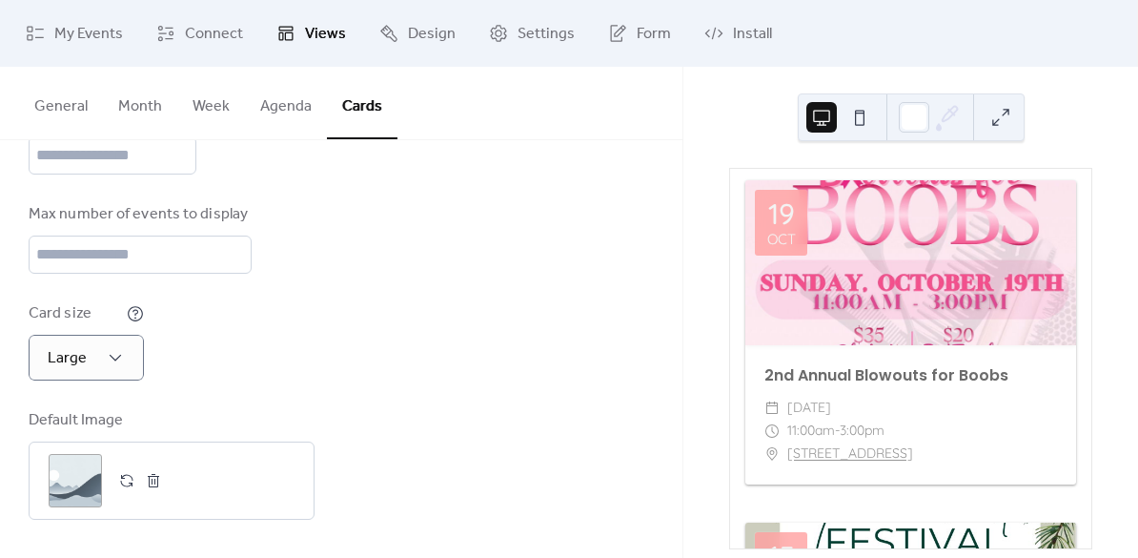
click at [1002, 120] on button at bounding box center [1001, 117] width 31 height 31
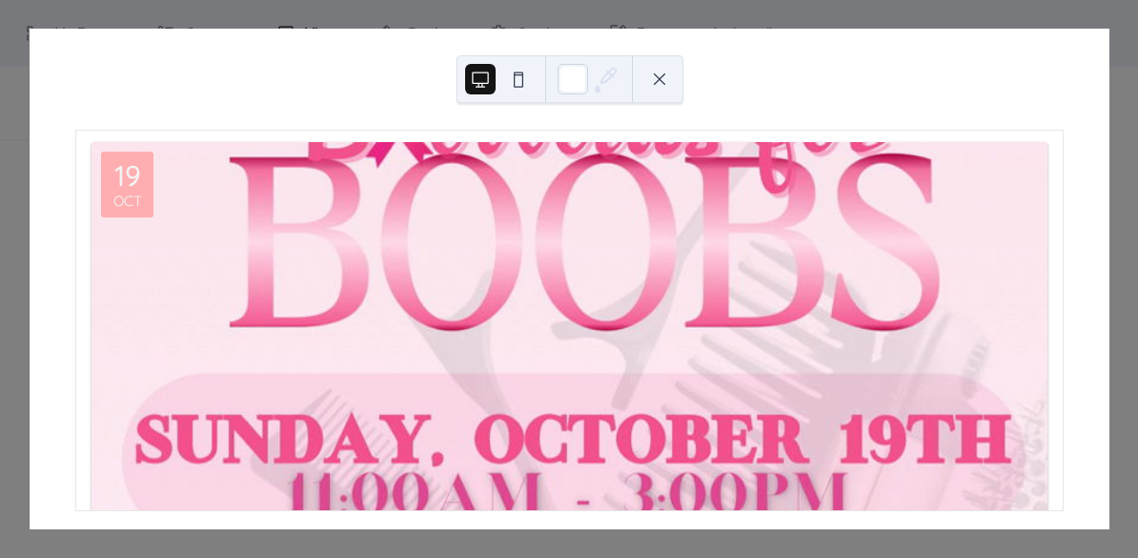
scroll to position [-1, 0]
click at [683, 65] on div "19 Oct 2nd Annual Blowouts for Boobs ​ Sunday, October 19, 2025 ​ 11:00am - 3:0…" at bounding box center [570, 279] width 1080 height 500
click at [674, 74] on button at bounding box center [659, 79] width 31 height 31
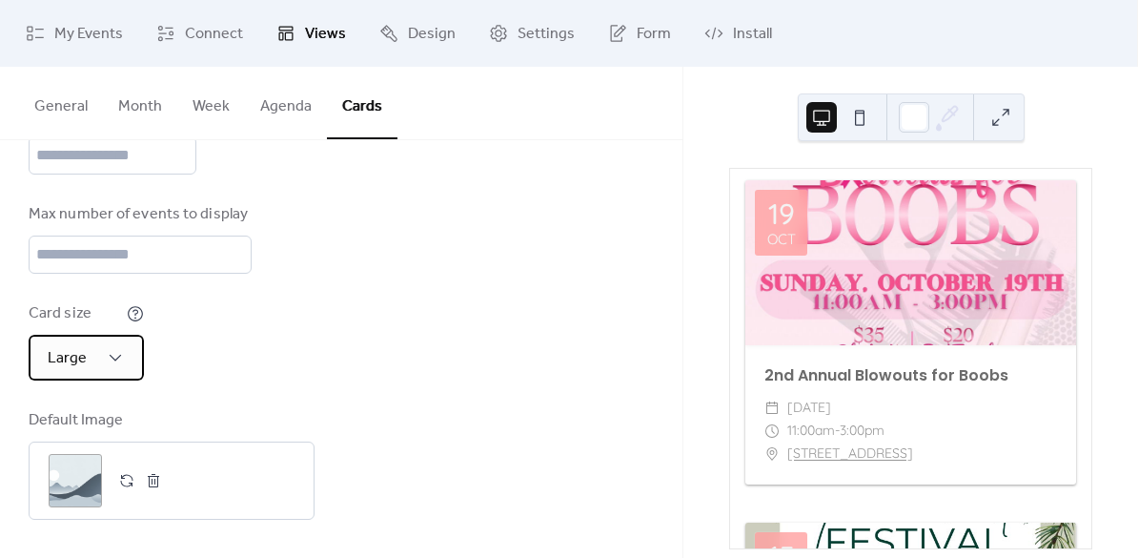
click at [83, 357] on span "Large" at bounding box center [67, 358] width 39 height 30
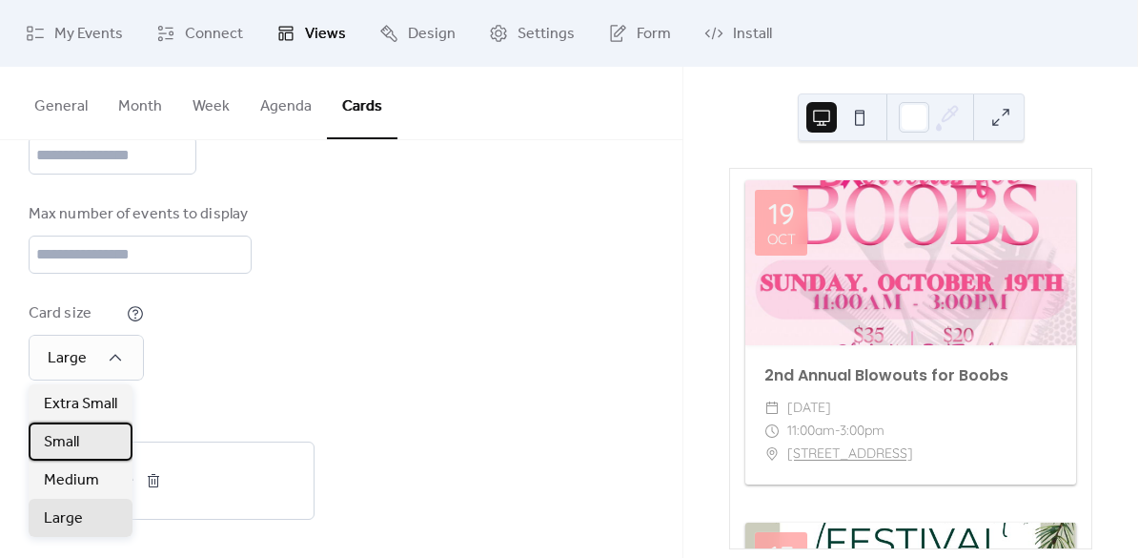
click at [72, 437] on span "Small" at bounding box center [61, 442] width 35 height 23
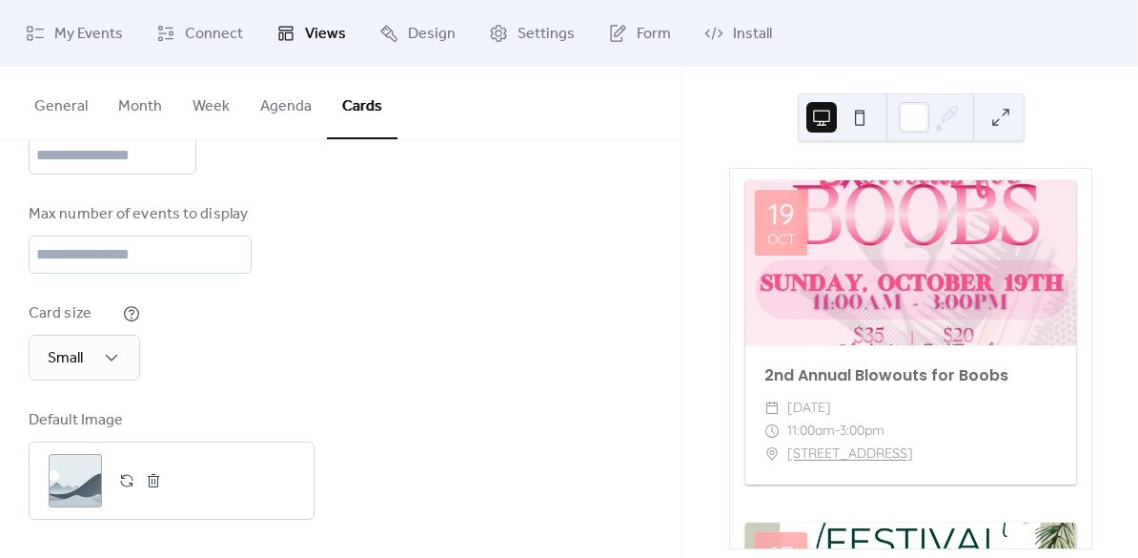
click at [998, 117] on button at bounding box center [1001, 117] width 31 height 31
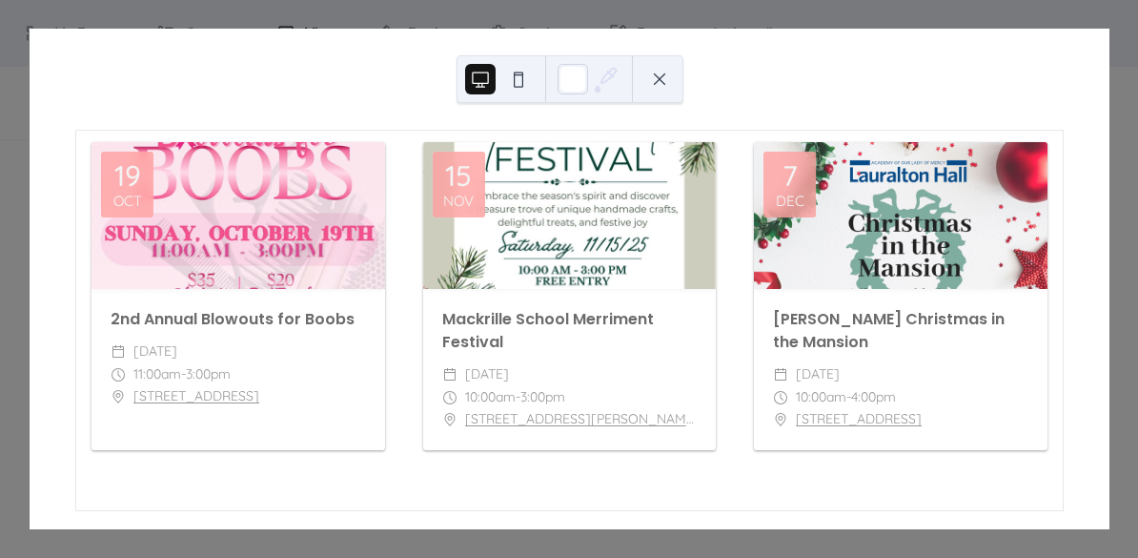
click at [660, 81] on button at bounding box center [659, 79] width 31 height 31
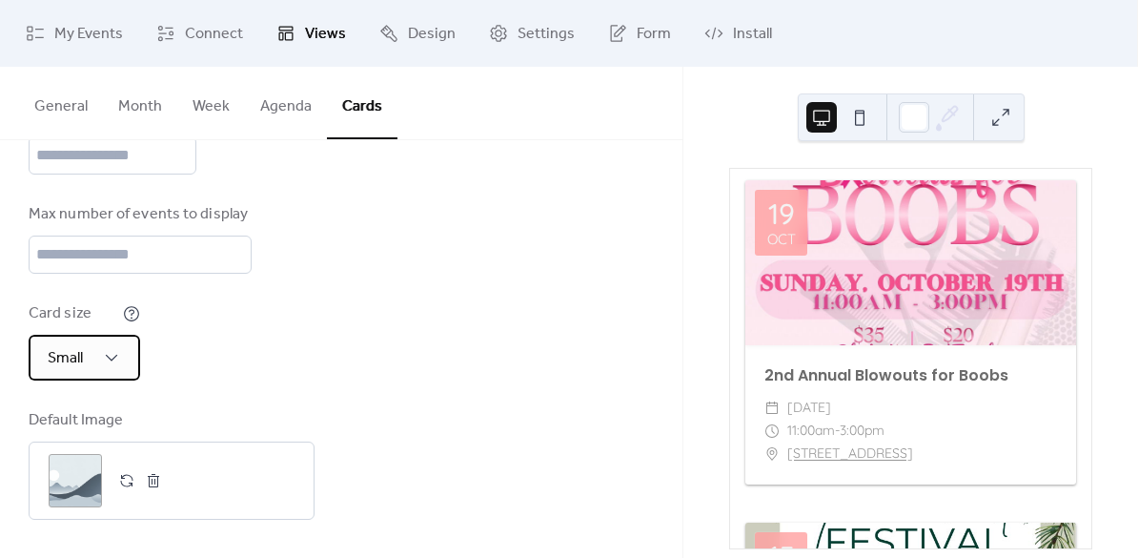
click at [123, 349] on div "Small" at bounding box center [85, 358] width 112 height 46
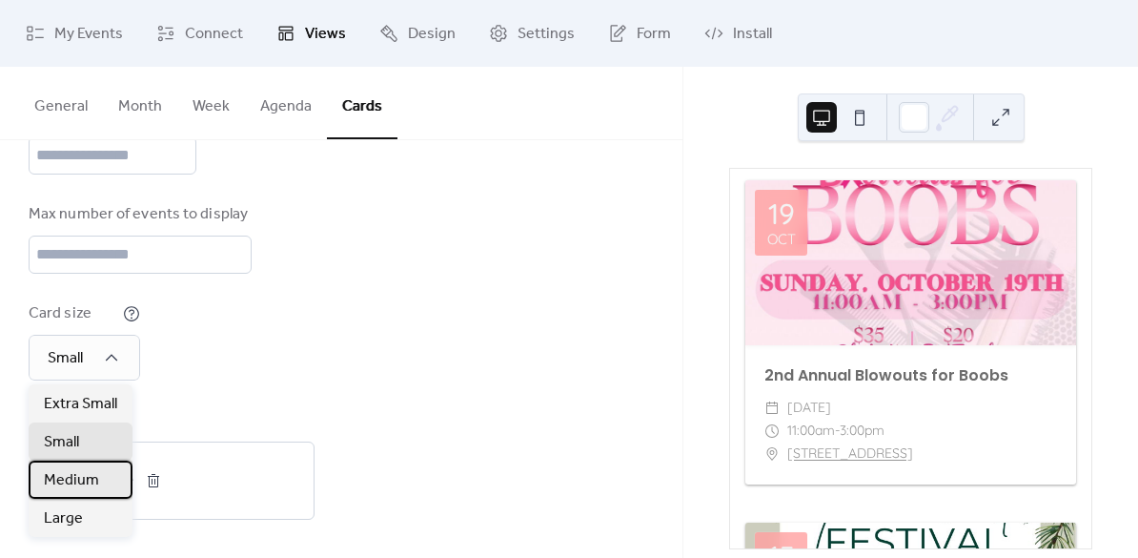
click at [87, 470] on span "Medium" at bounding box center [71, 480] width 55 height 23
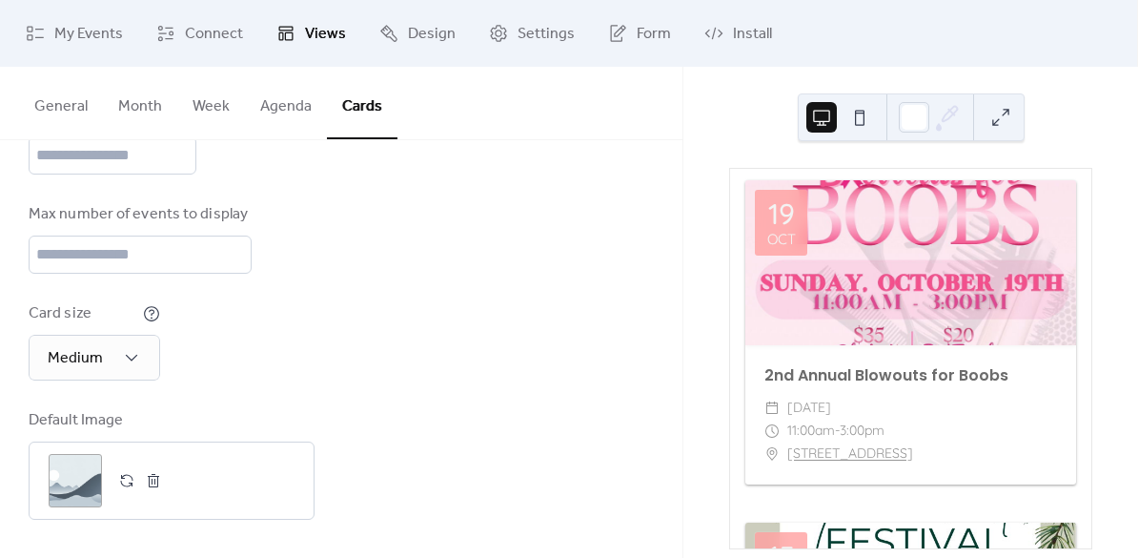
click at [591, 182] on div "Disabled 🔒 Enabled 🔒 Fixed height Calendar height (px) *** Title Max number of …" at bounding box center [341, 207] width 625 height 624
click at [997, 122] on button at bounding box center [1001, 117] width 31 height 31
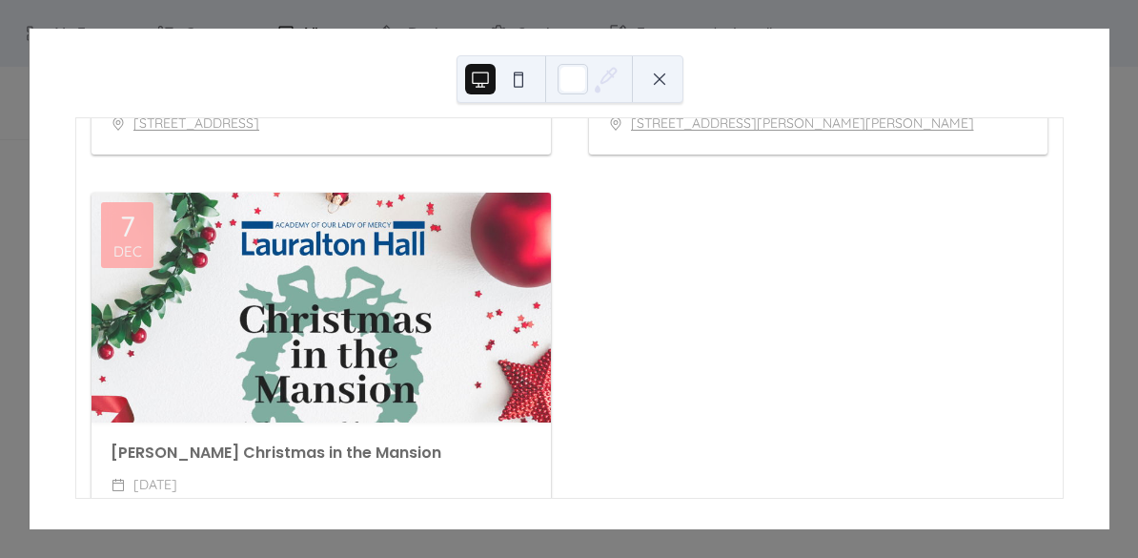
click at [675, 72] on div at bounding box center [570, 79] width 227 height 48
click at [658, 76] on button at bounding box center [659, 79] width 31 height 31
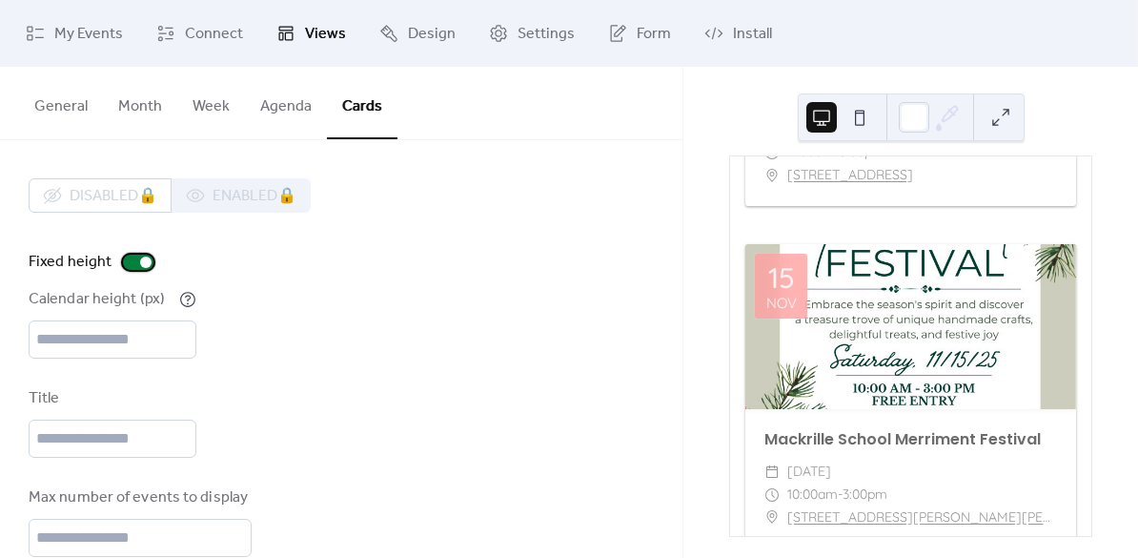
click at [125, 264] on div at bounding box center [138, 262] width 31 height 15
